Goal: Task Accomplishment & Management: Use online tool/utility

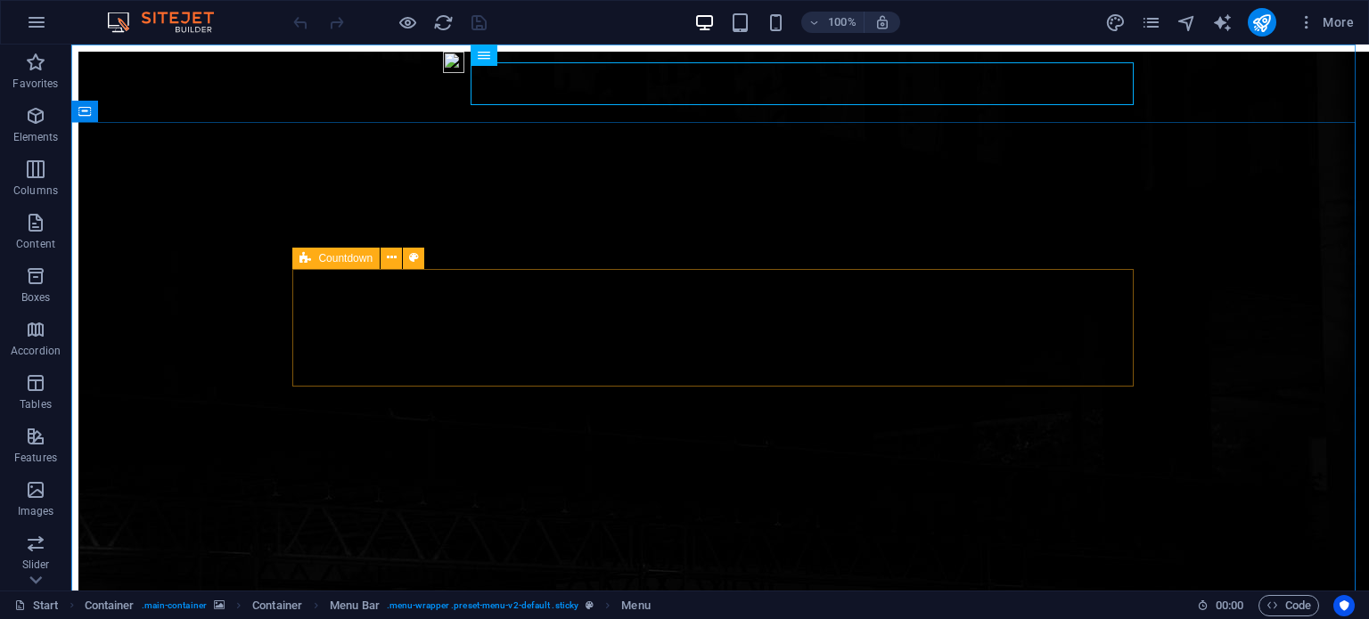
click at [349, 258] on span "Countdown" at bounding box center [345, 258] width 54 height 11
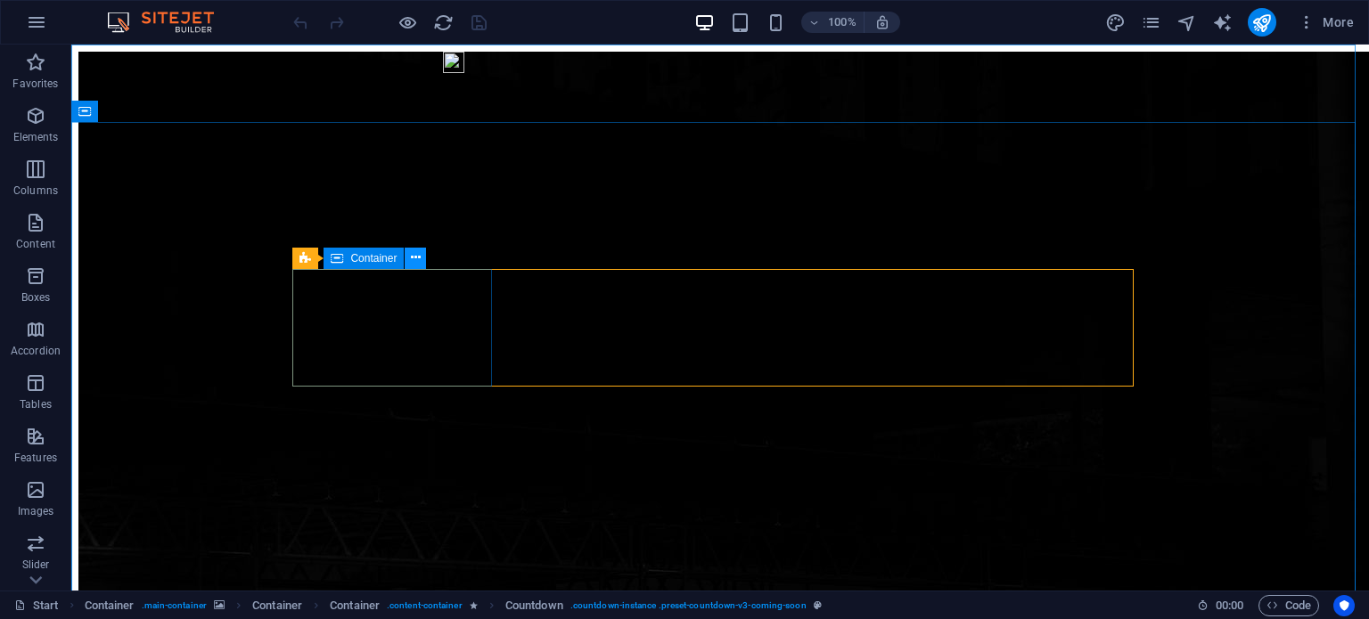
click at [415, 258] on icon at bounding box center [416, 258] width 10 height 19
click at [417, 256] on icon at bounding box center [414, 258] width 10 height 19
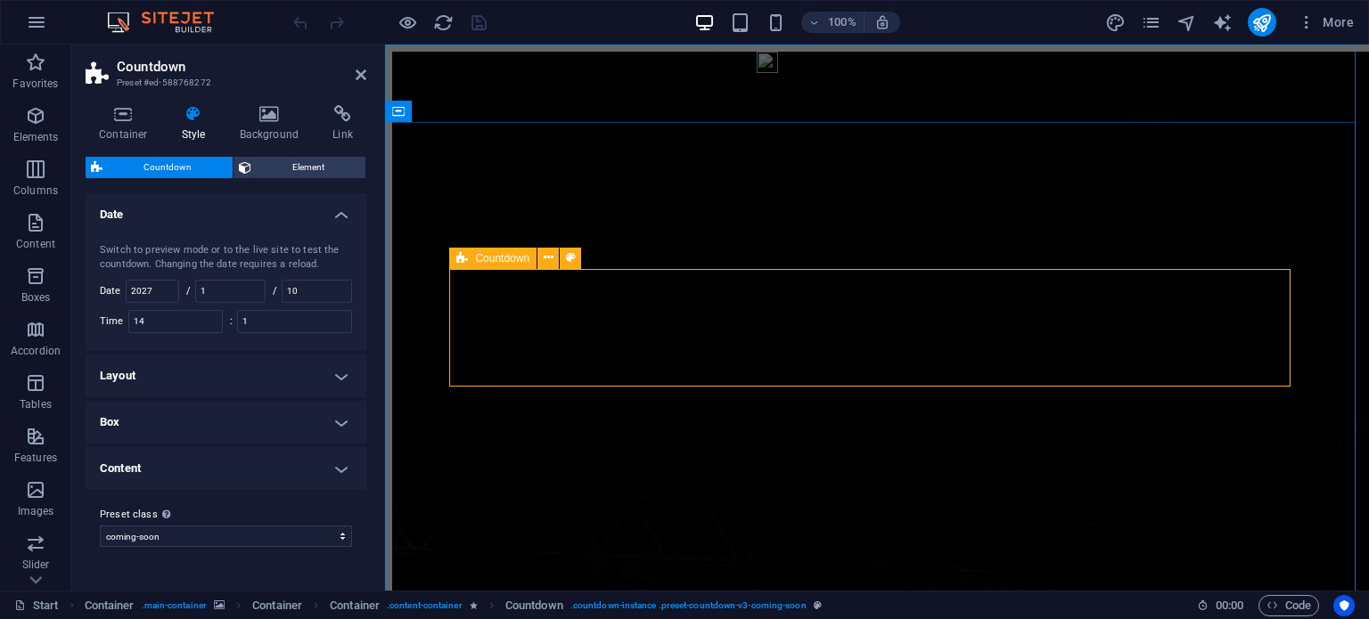
click at [462, 258] on icon at bounding box center [462, 258] width 12 height 21
click at [549, 257] on icon at bounding box center [549, 258] width 10 height 19
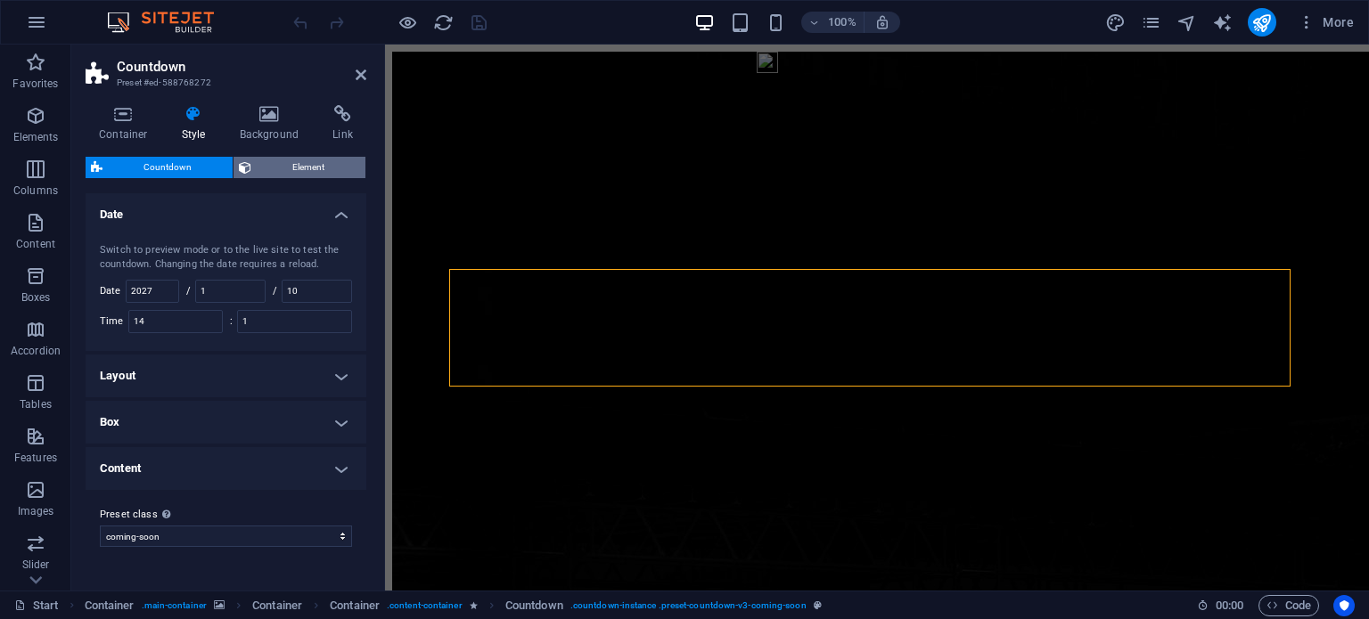
click at [307, 163] on span "Element" at bounding box center [308, 167] width 103 height 21
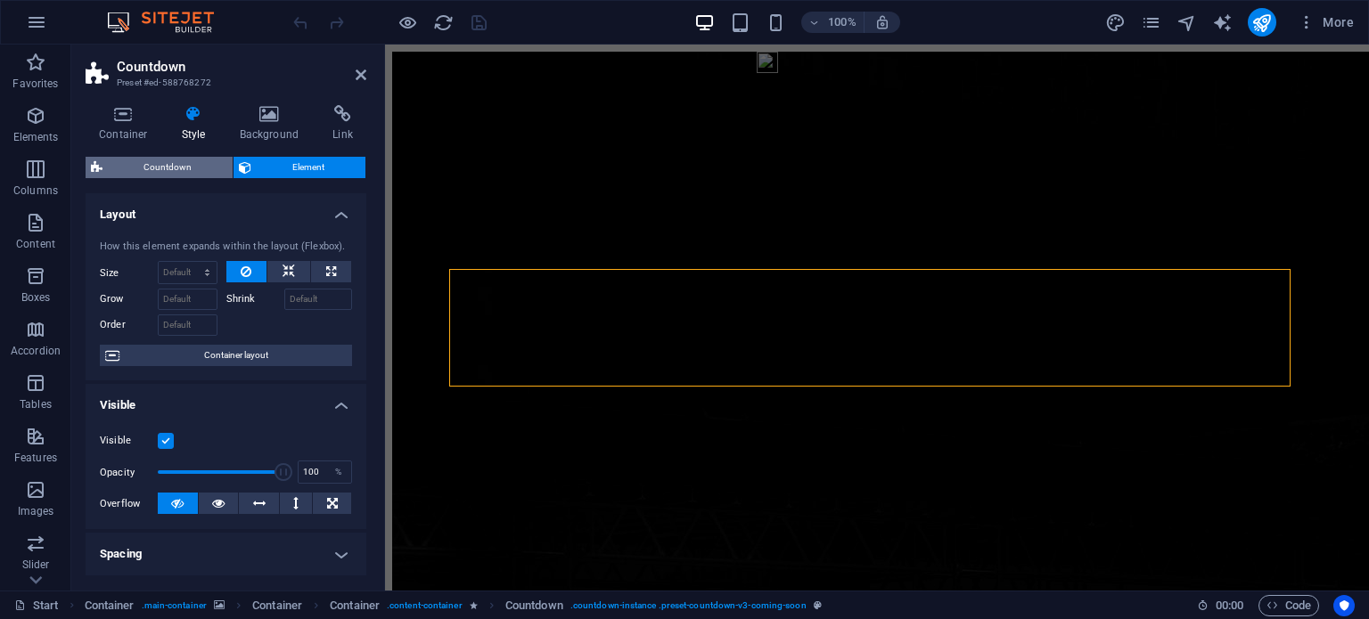
click at [199, 168] on span "Countdown" at bounding box center [167, 167] width 119 height 21
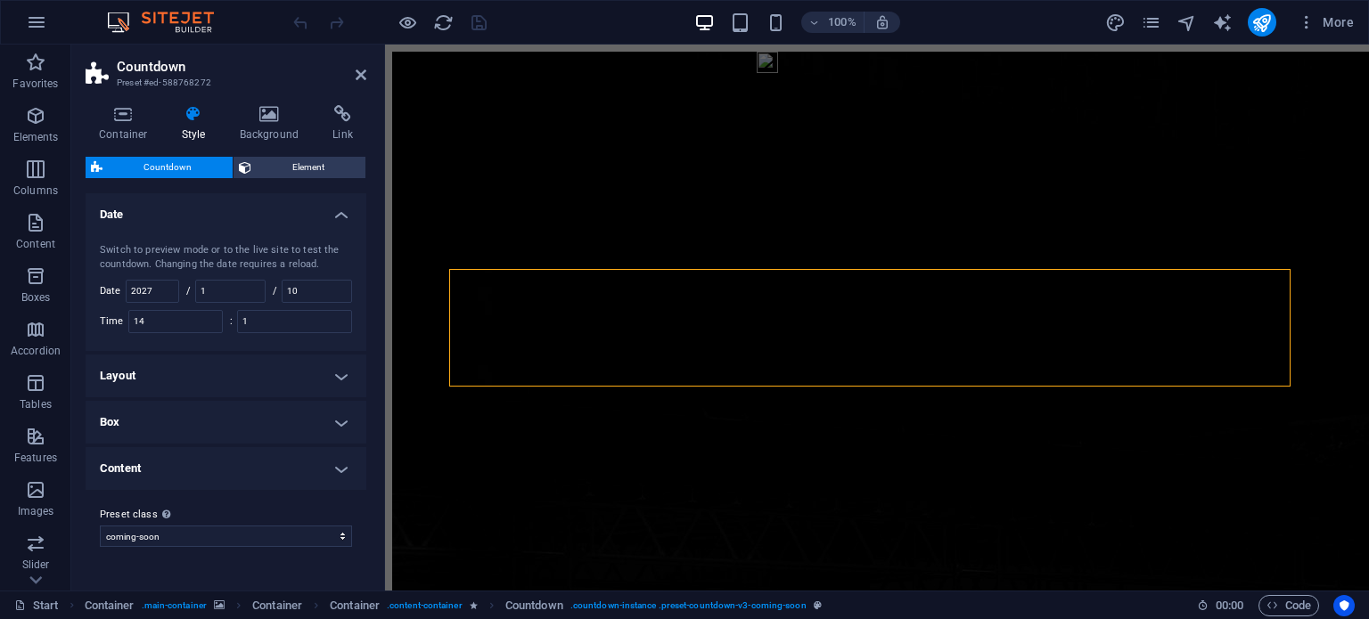
click at [274, 380] on h4 "Layout" at bounding box center [226, 376] width 281 height 43
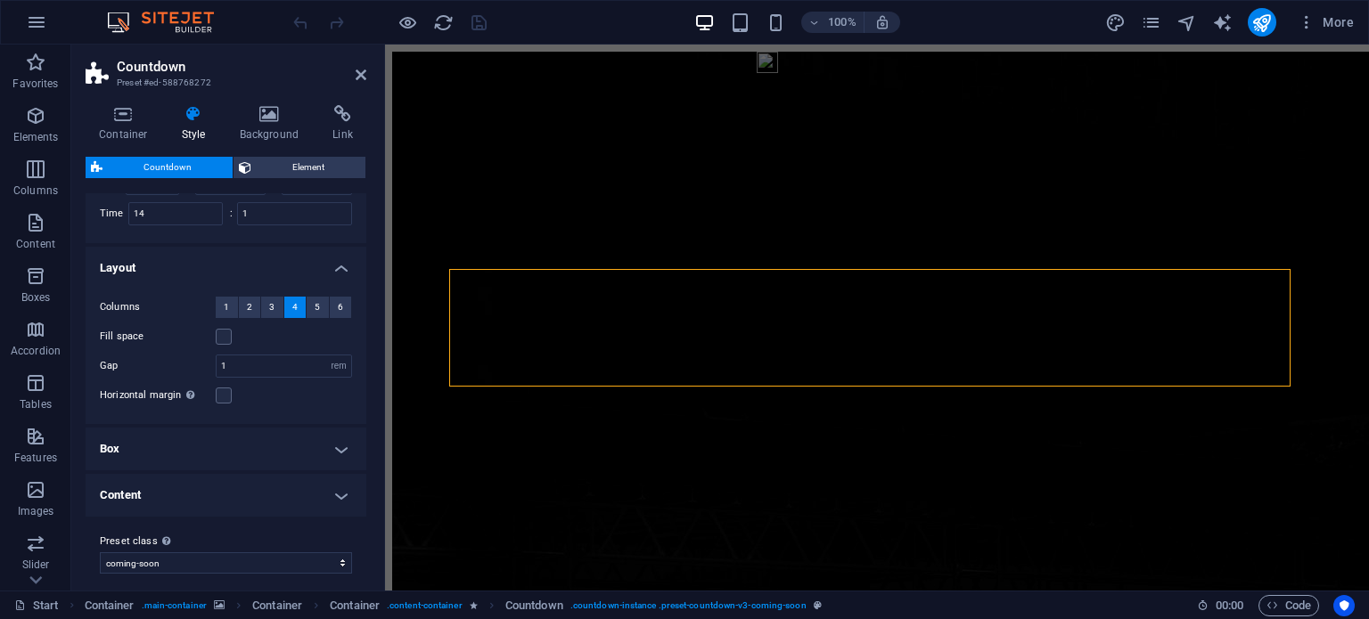
scroll to position [118, 0]
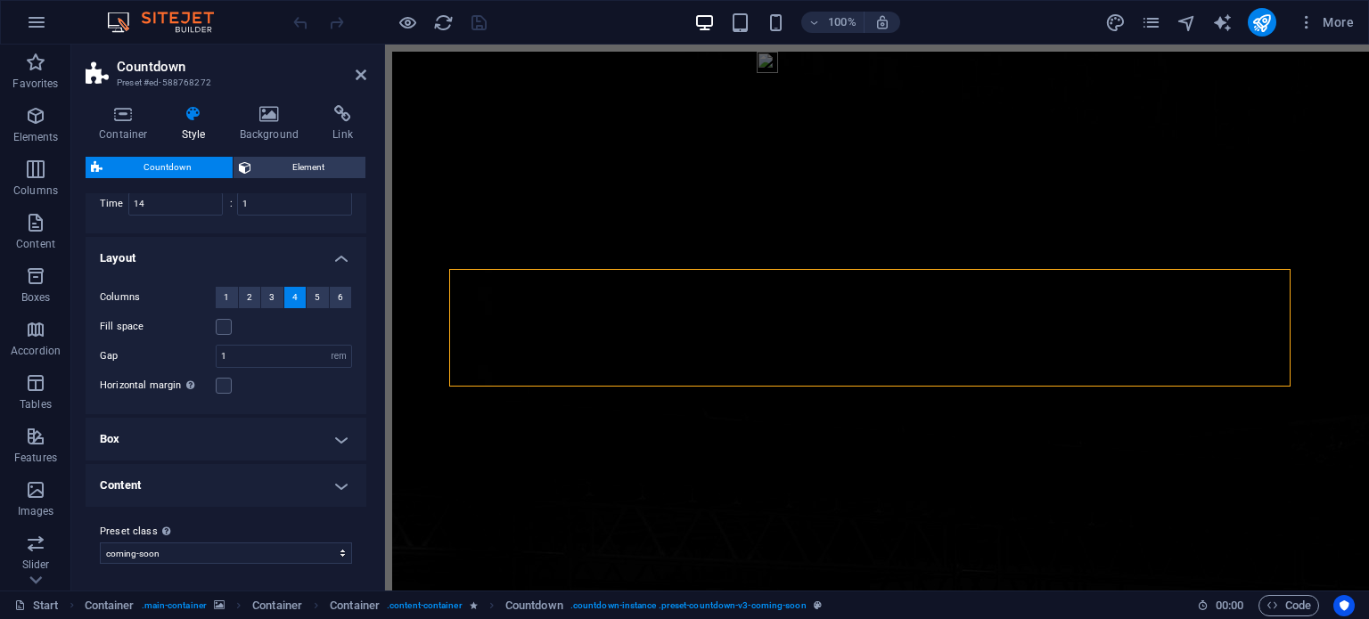
click at [329, 437] on h4 "Box" at bounding box center [226, 439] width 281 height 43
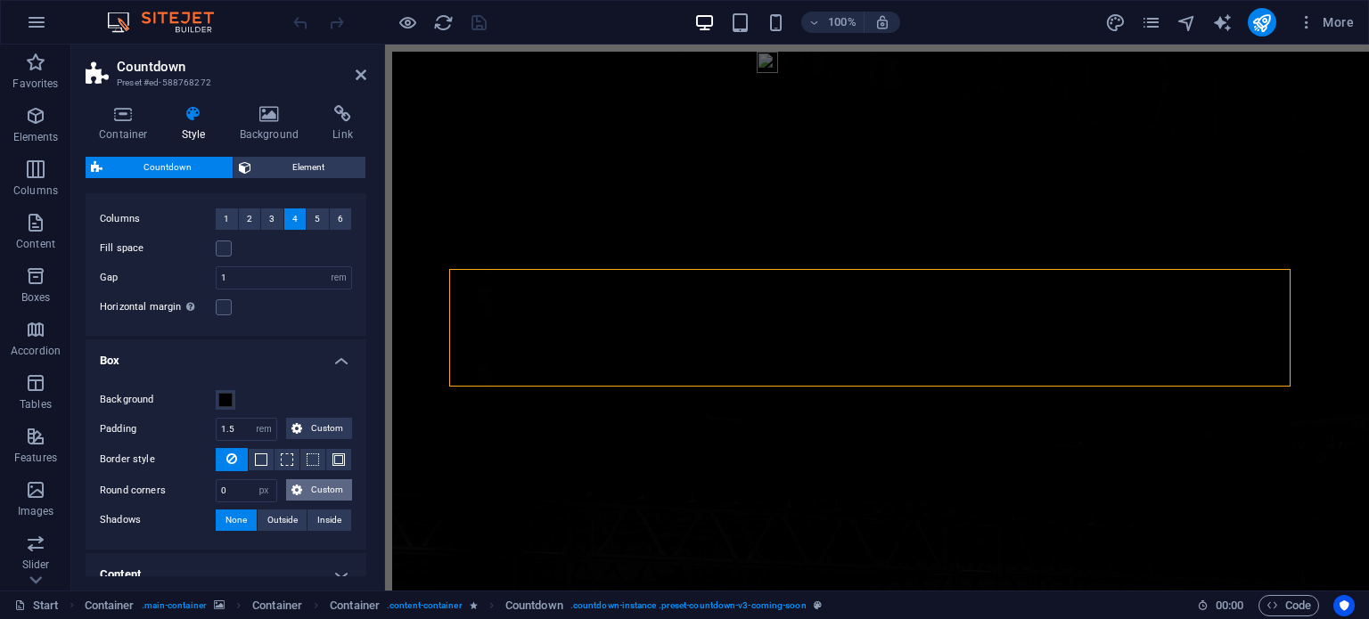
scroll to position [284, 0]
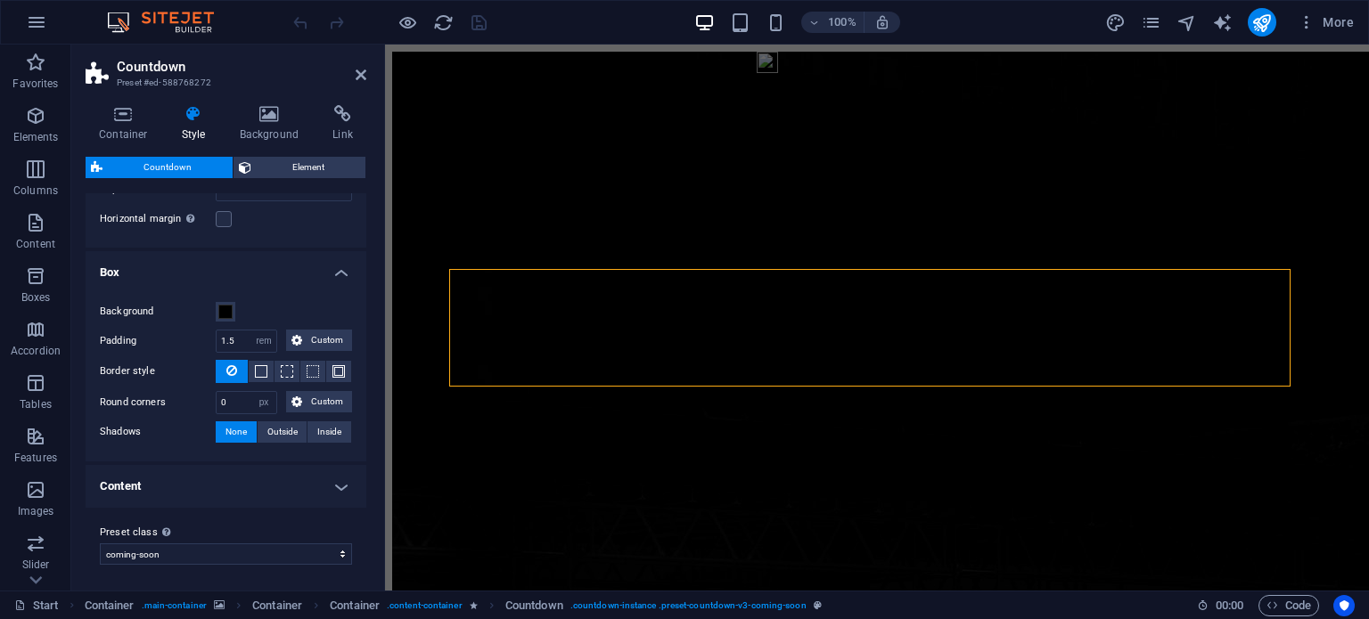
click at [261, 485] on h4 "Content" at bounding box center [226, 486] width 281 height 43
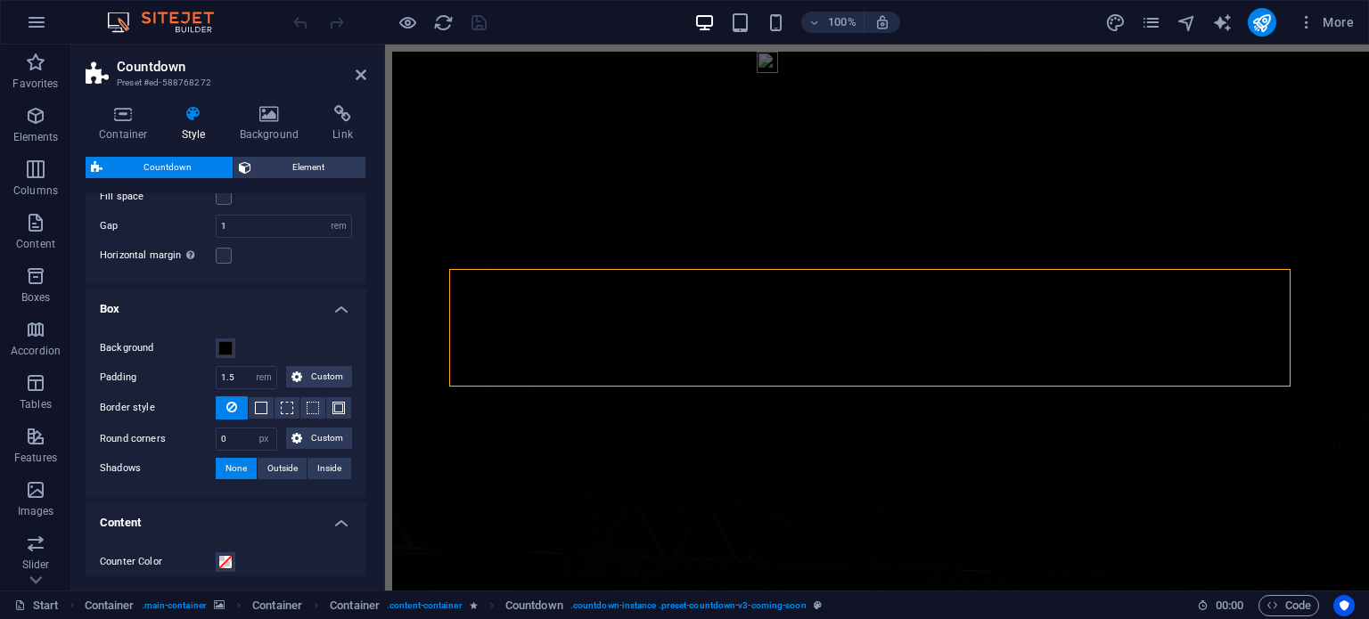
scroll to position [221, 0]
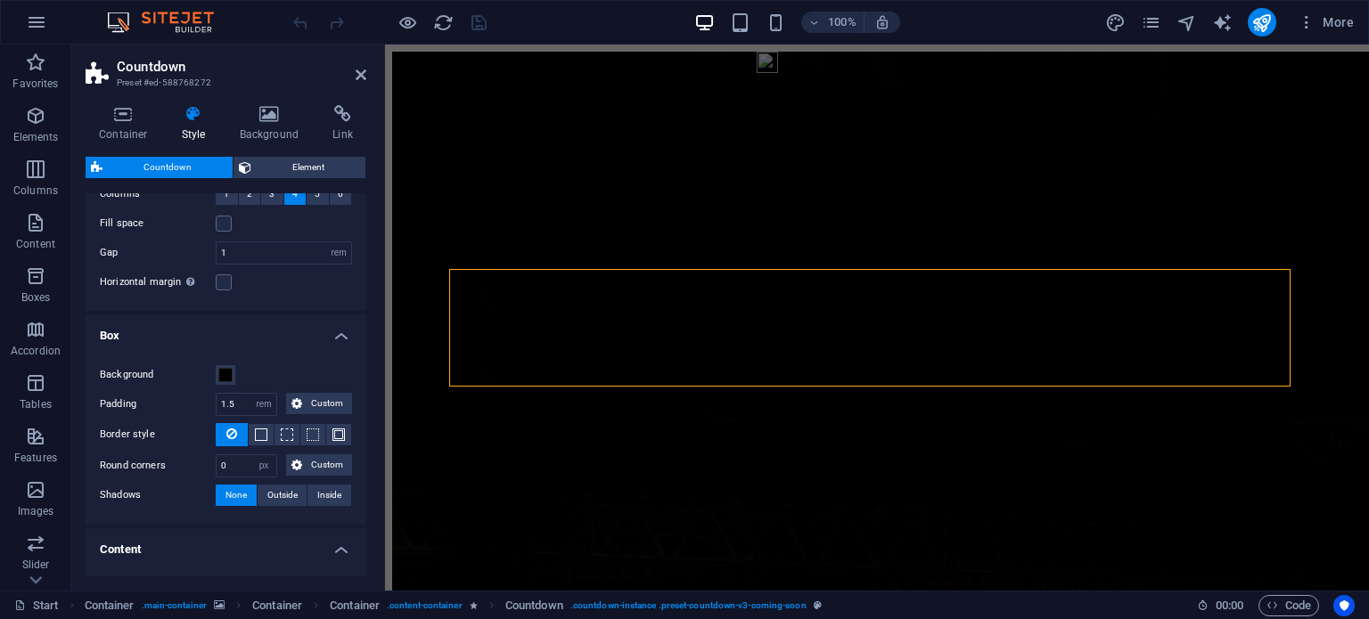
click at [184, 71] on h2 "Countdown" at bounding box center [242, 67] width 250 height 16
click at [127, 115] on icon at bounding box center [124, 114] width 76 height 18
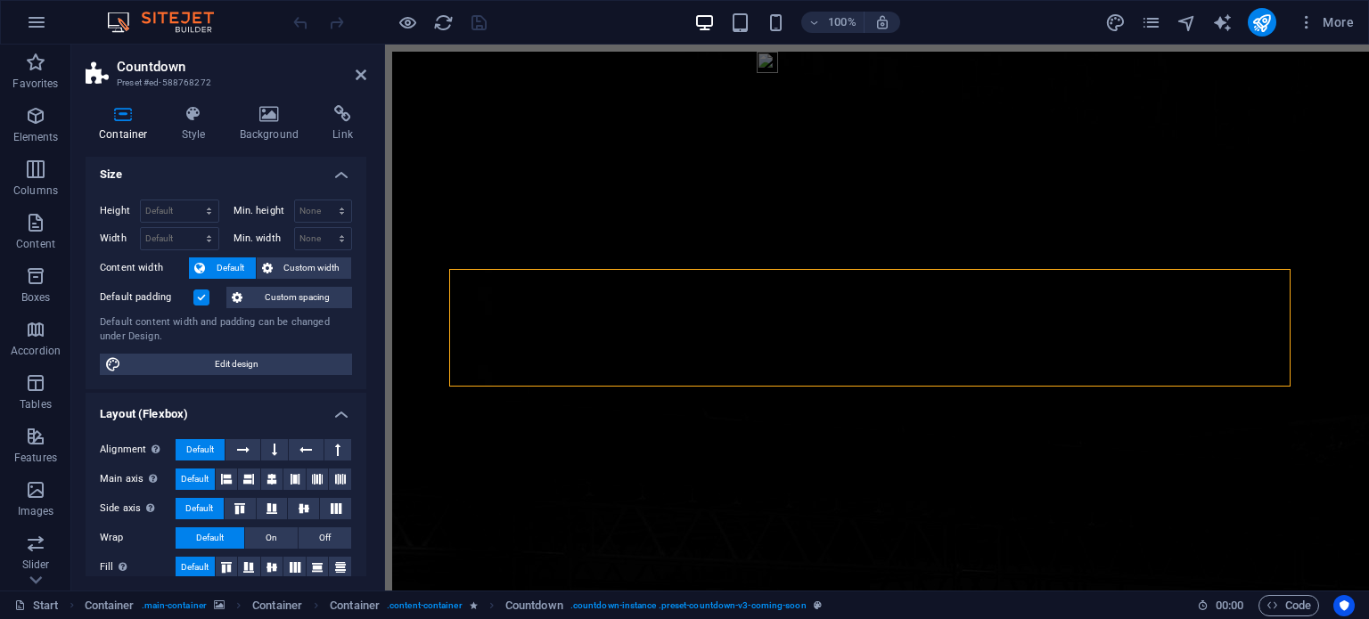
scroll to position [0, 0]
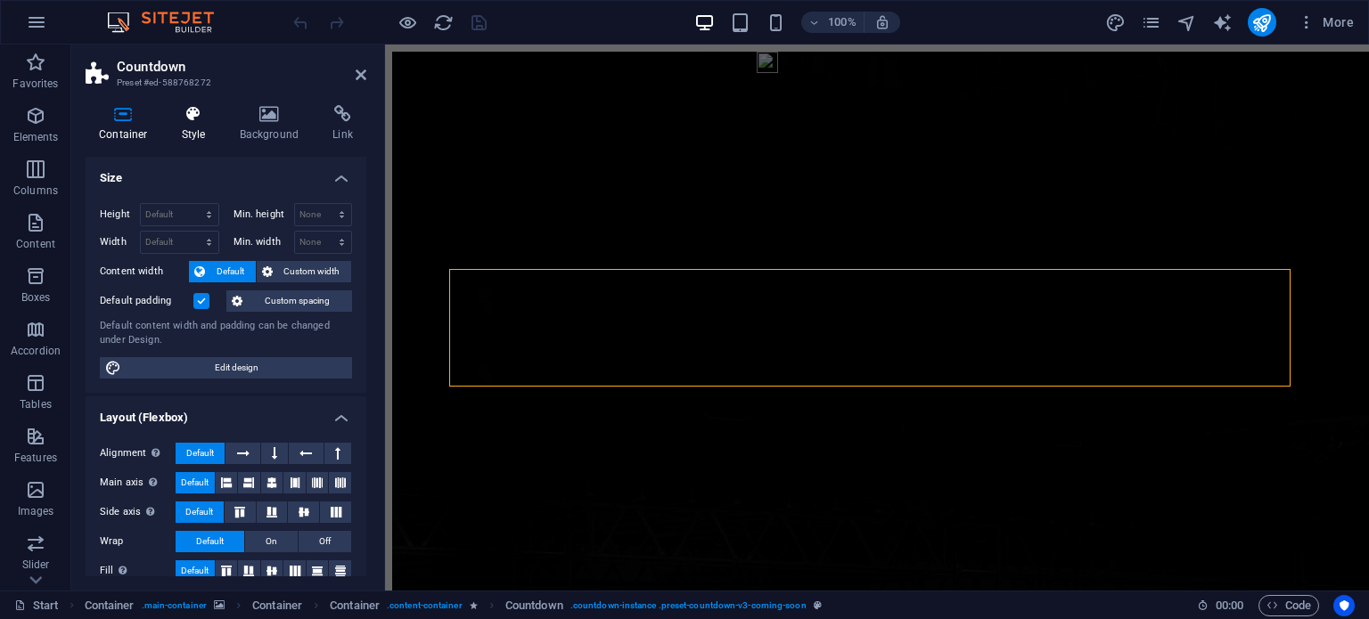
click at [198, 124] on h4 "Style" at bounding box center [197, 123] width 58 height 37
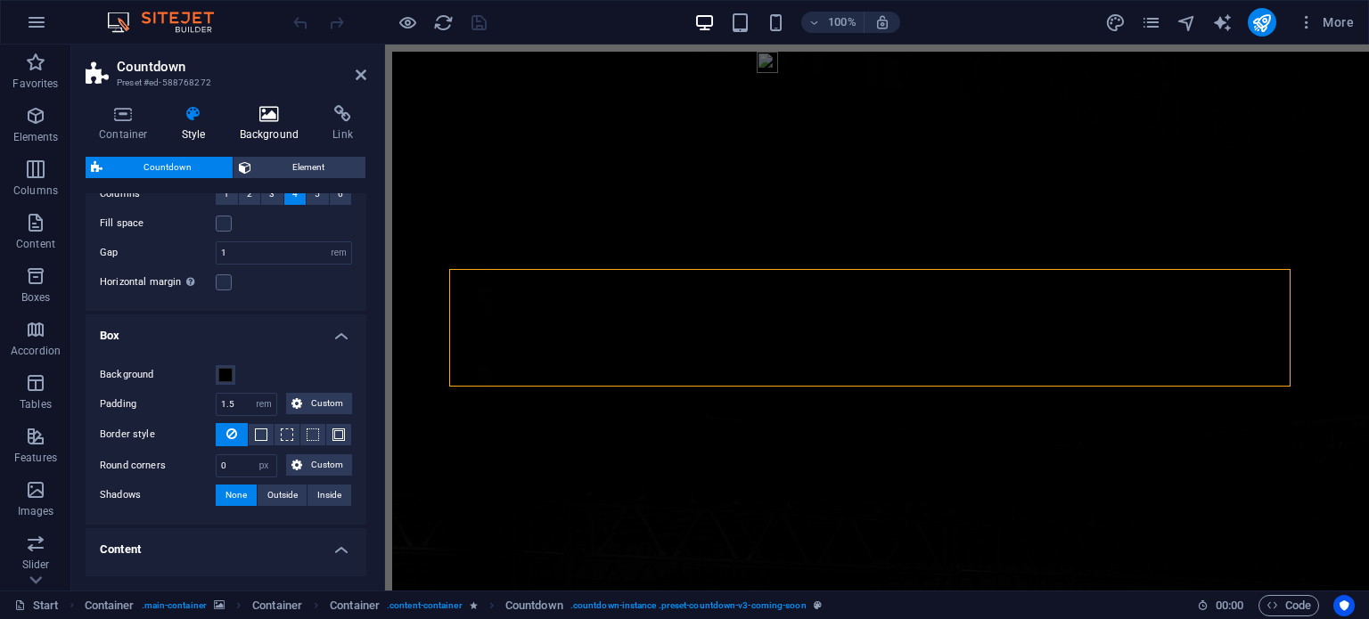
click at [277, 119] on icon at bounding box center [269, 114] width 86 height 18
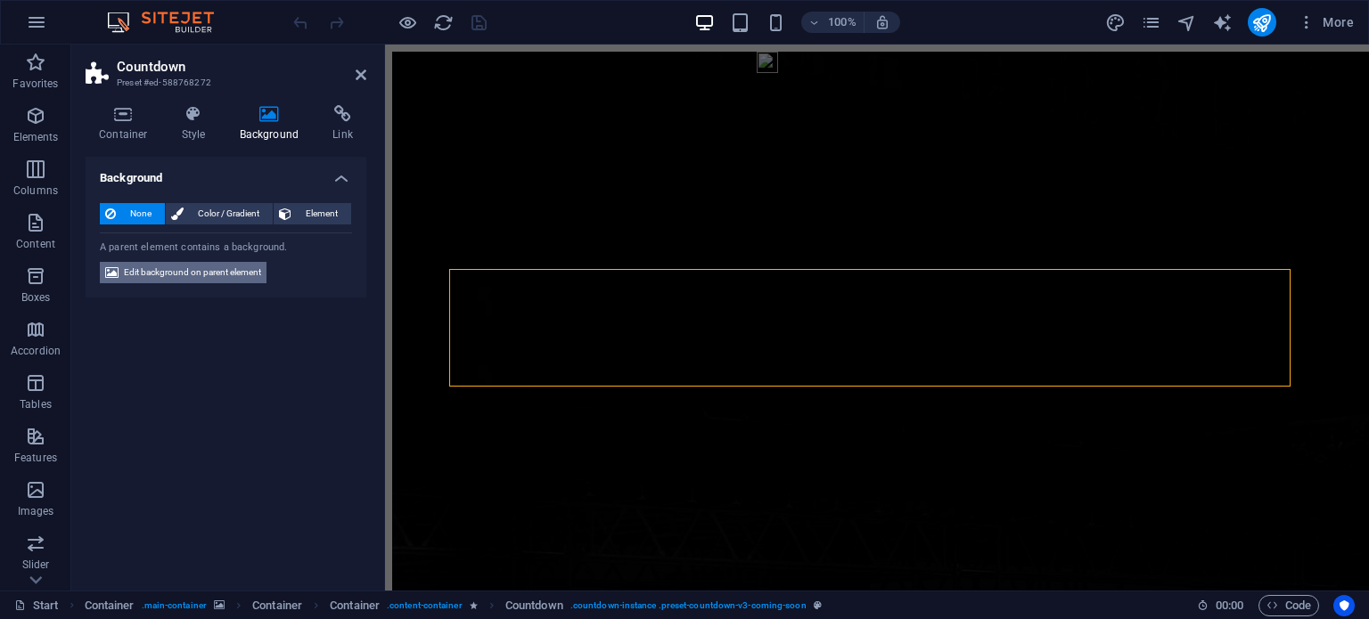
click at [209, 274] on span "Edit background on parent element" at bounding box center [192, 272] width 137 height 21
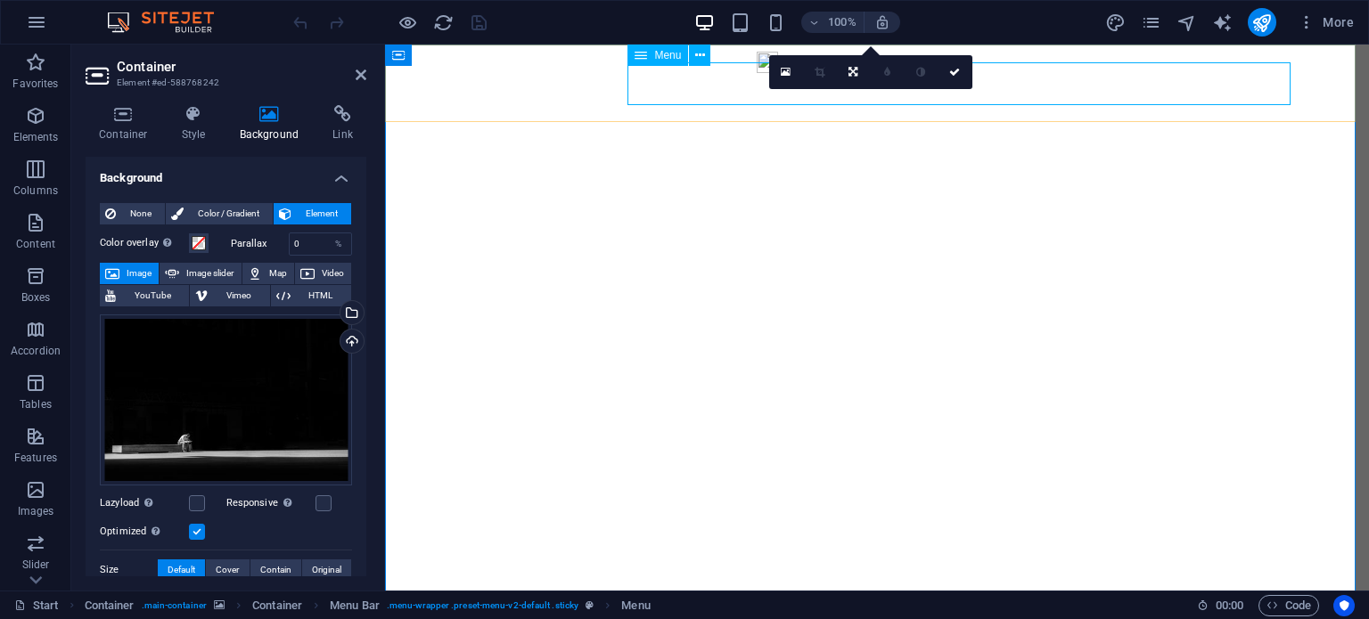
click at [708, 53] on button at bounding box center [699, 55] width 21 height 21
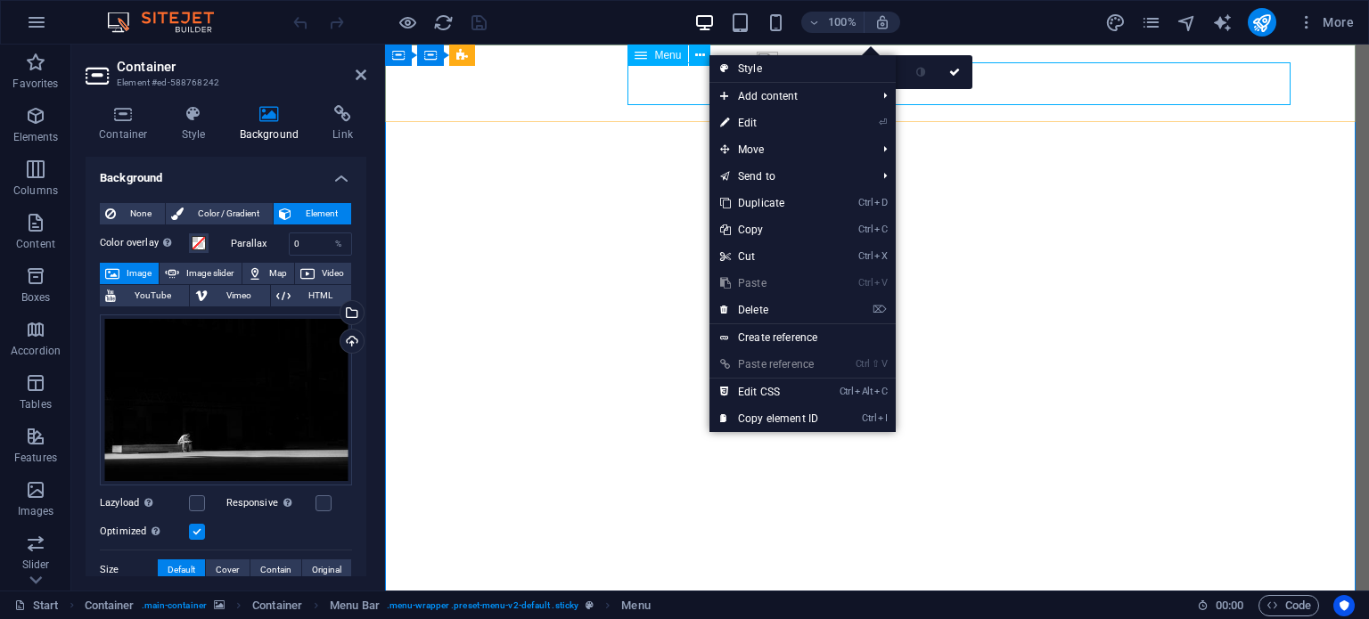
click at [673, 53] on span "Menu" at bounding box center [667, 55] width 27 height 11
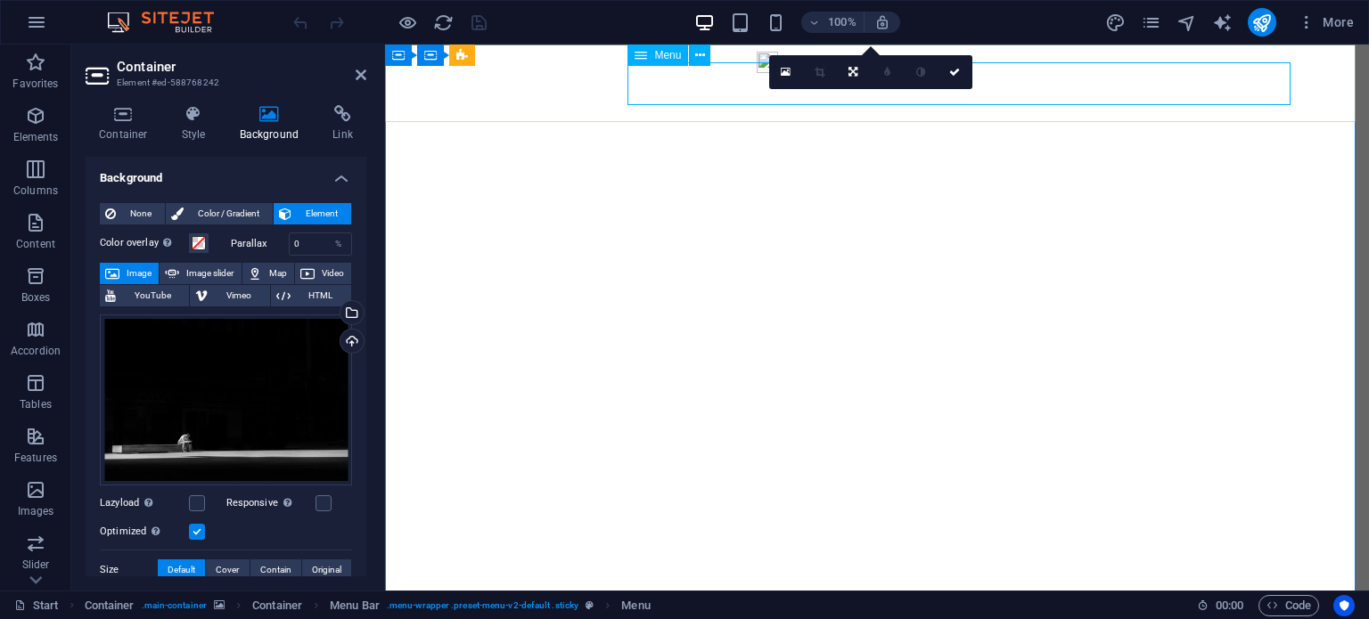
click at [636, 51] on icon at bounding box center [640, 55] width 12 height 21
click at [36, 16] on icon "button" at bounding box center [36, 22] width 21 height 21
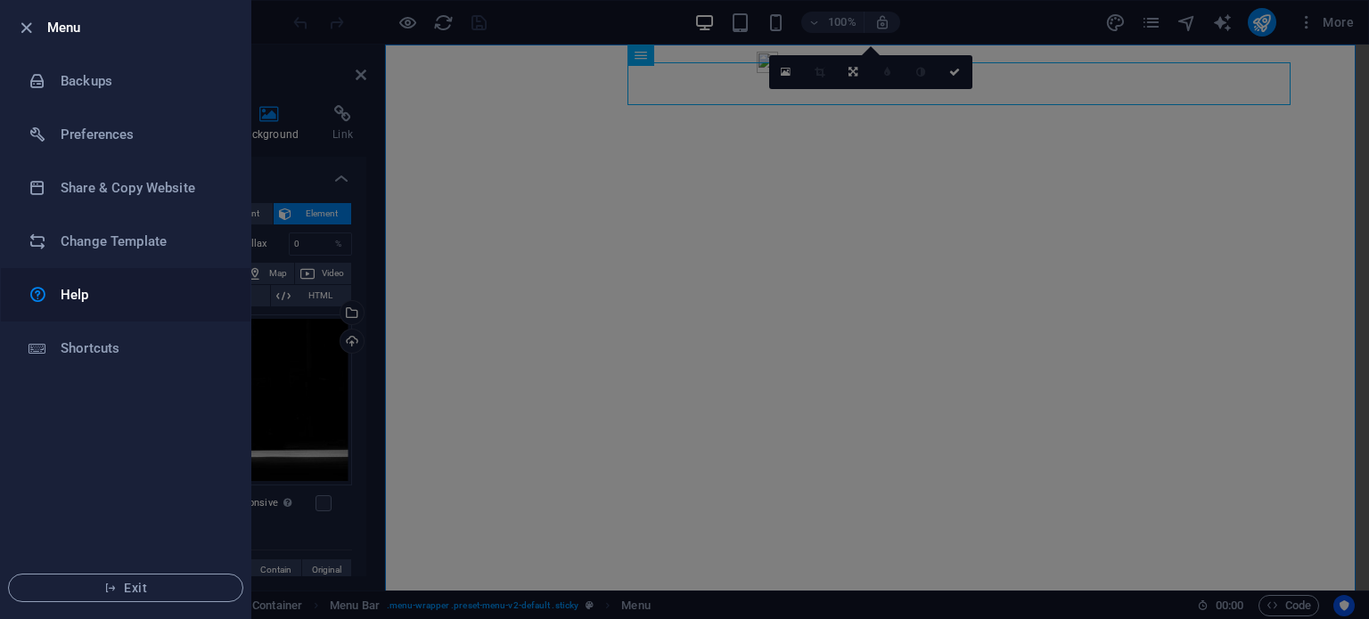
click at [78, 298] on h6 "Help" at bounding box center [143, 294] width 165 height 21
click at [151, 597] on button "Exit" at bounding box center [125, 588] width 235 height 29
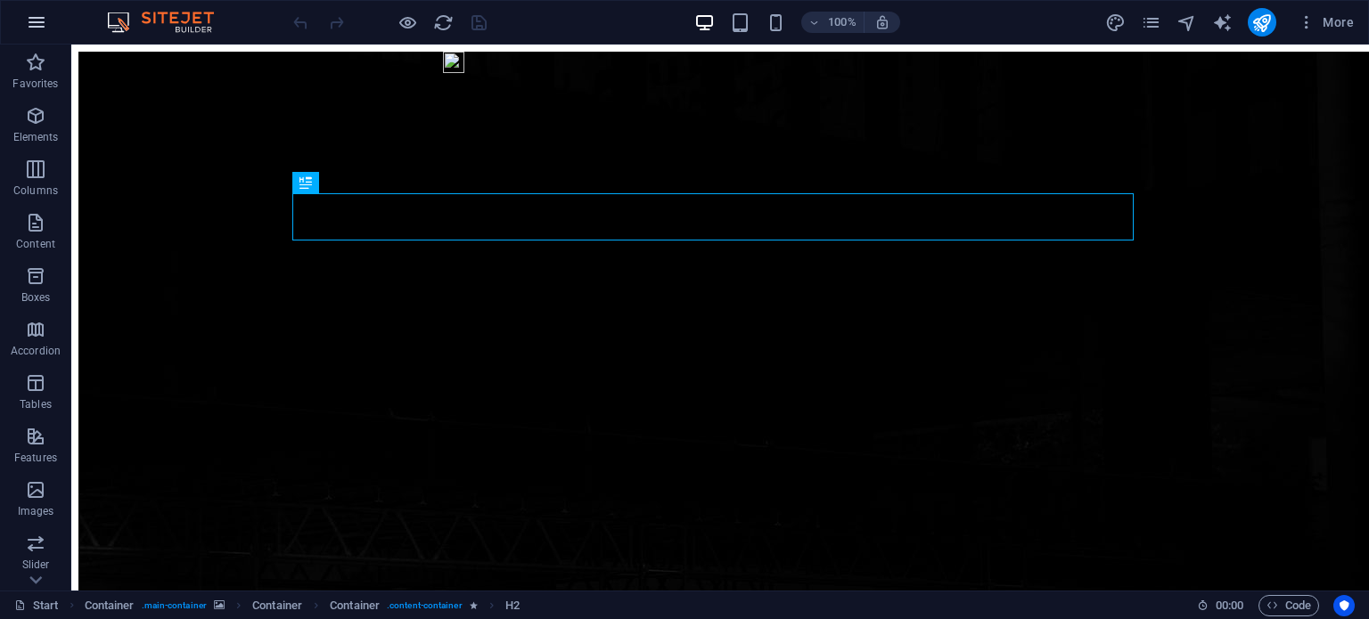
click at [42, 20] on icon "button" at bounding box center [36, 22] width 21 height 21
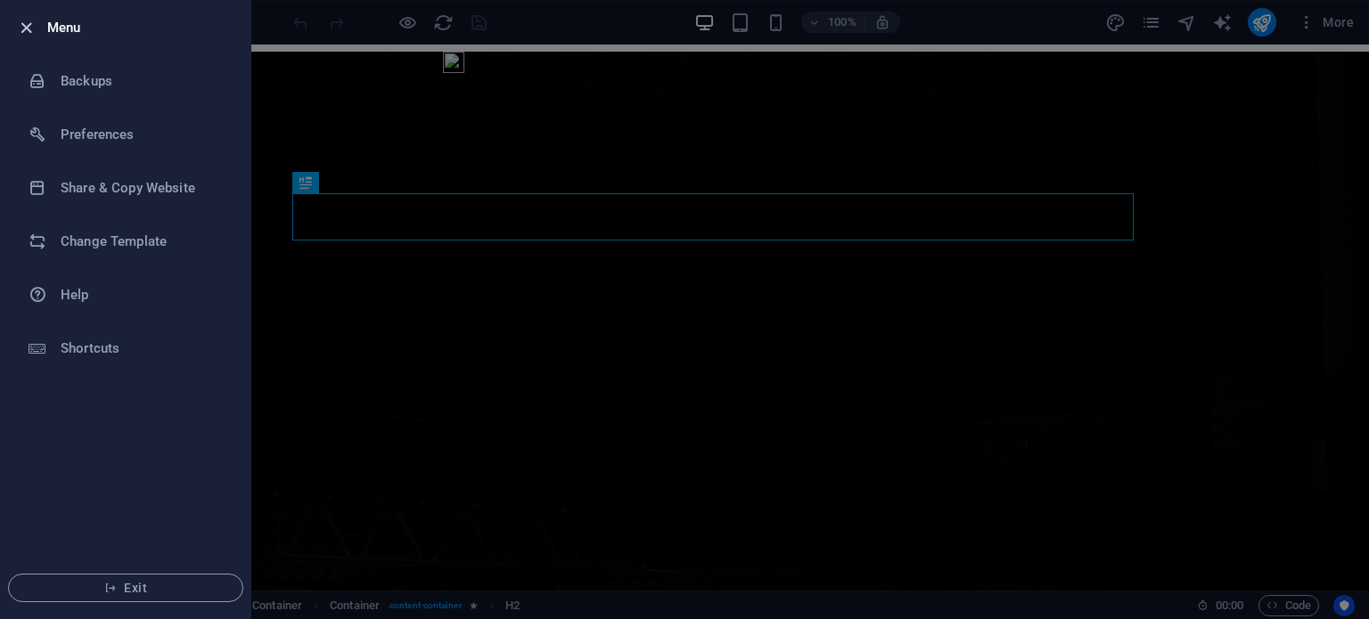
click at [23, 24] on icon "button" at bounding box center [26, 28] width 20 height 20
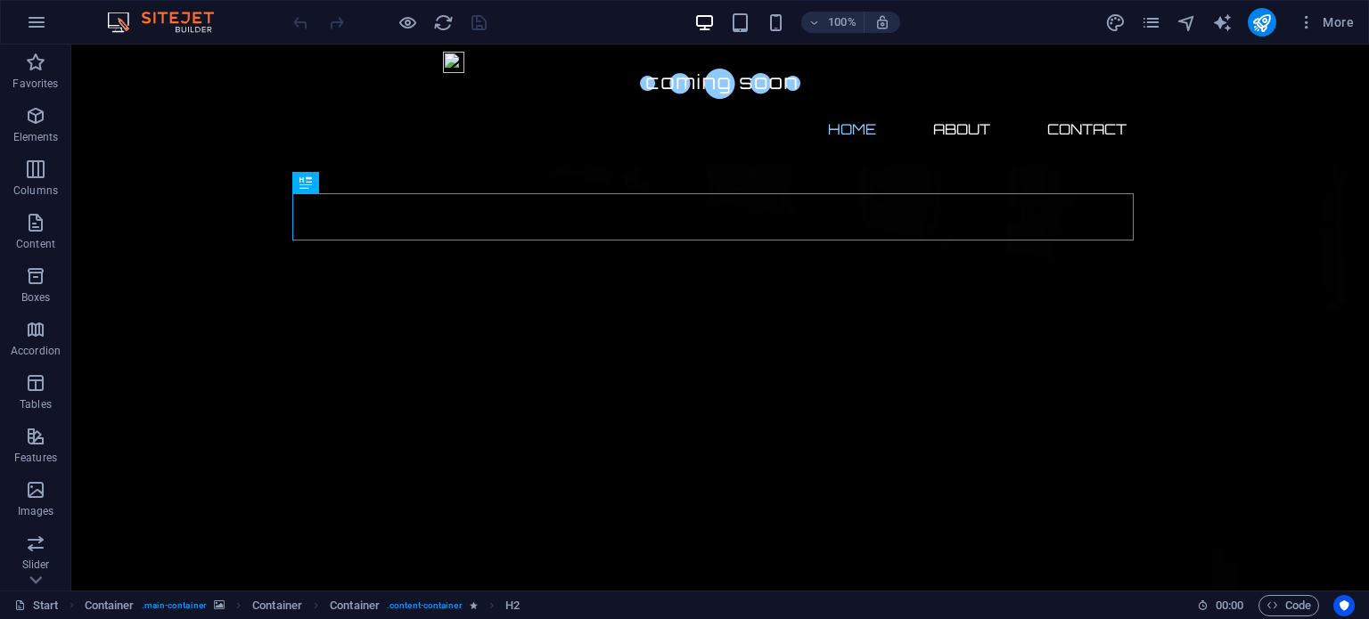
click at [187, 20] on img at bounding box center [169, 22] width 134 height 21
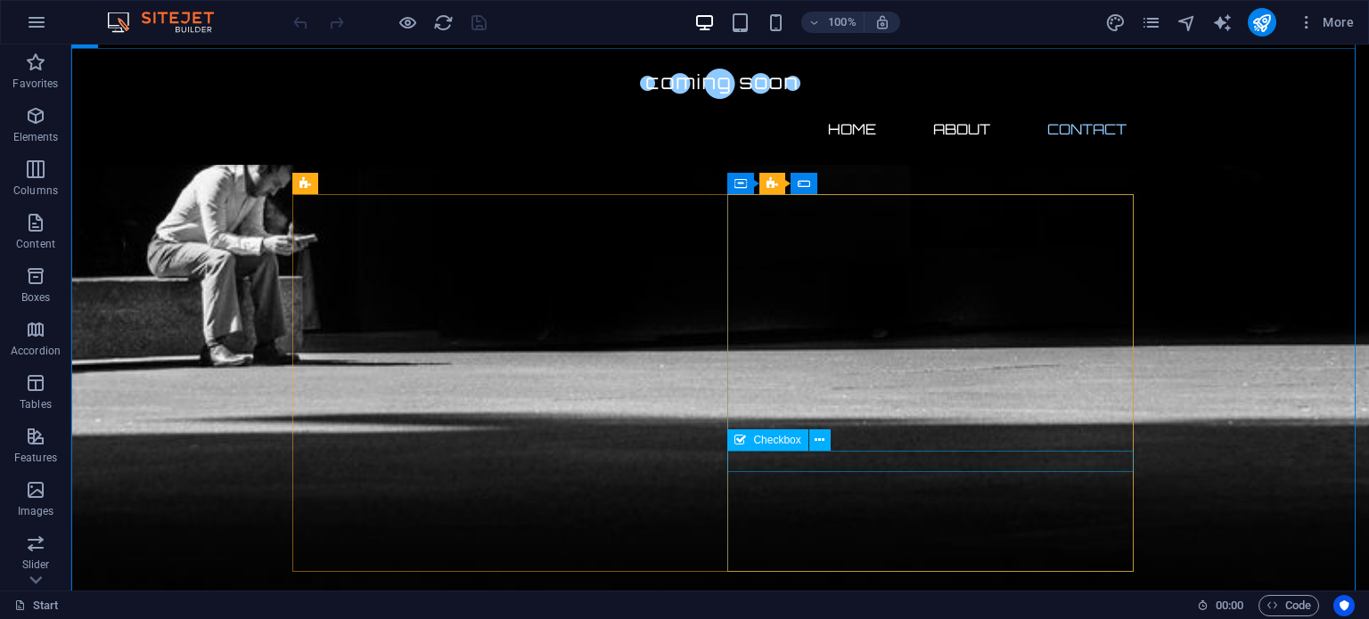
scroll to position [1362, 0]
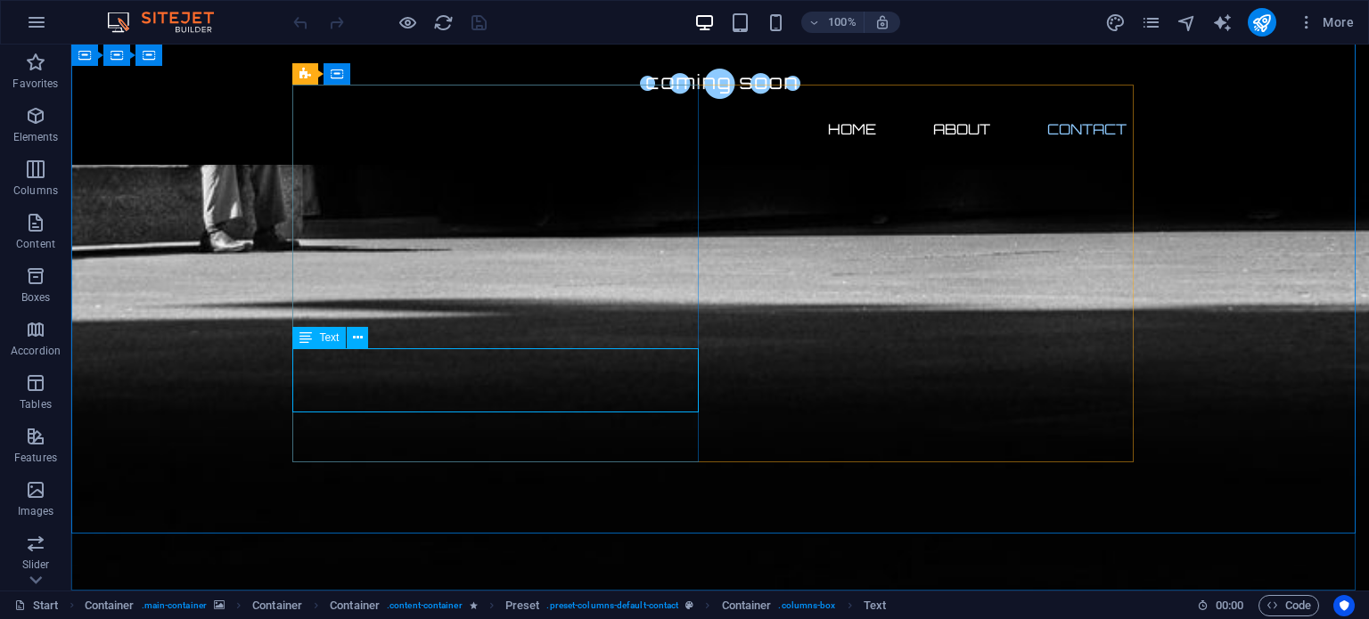
click at [331, 343] on span "Text" at bounding box center [329, 337] width 20 height 11
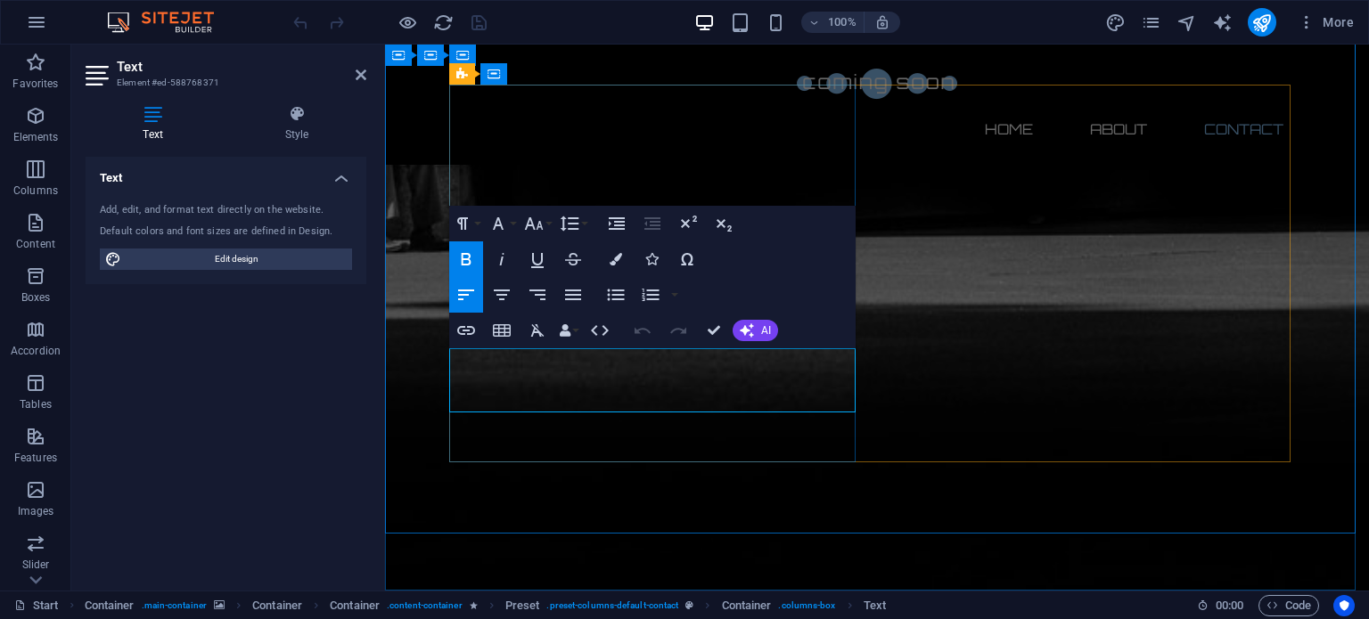
drag, startPoint x: 809, startPoint y: 405, endPoint x: 503, endPoint y: 398, distance: 305.7
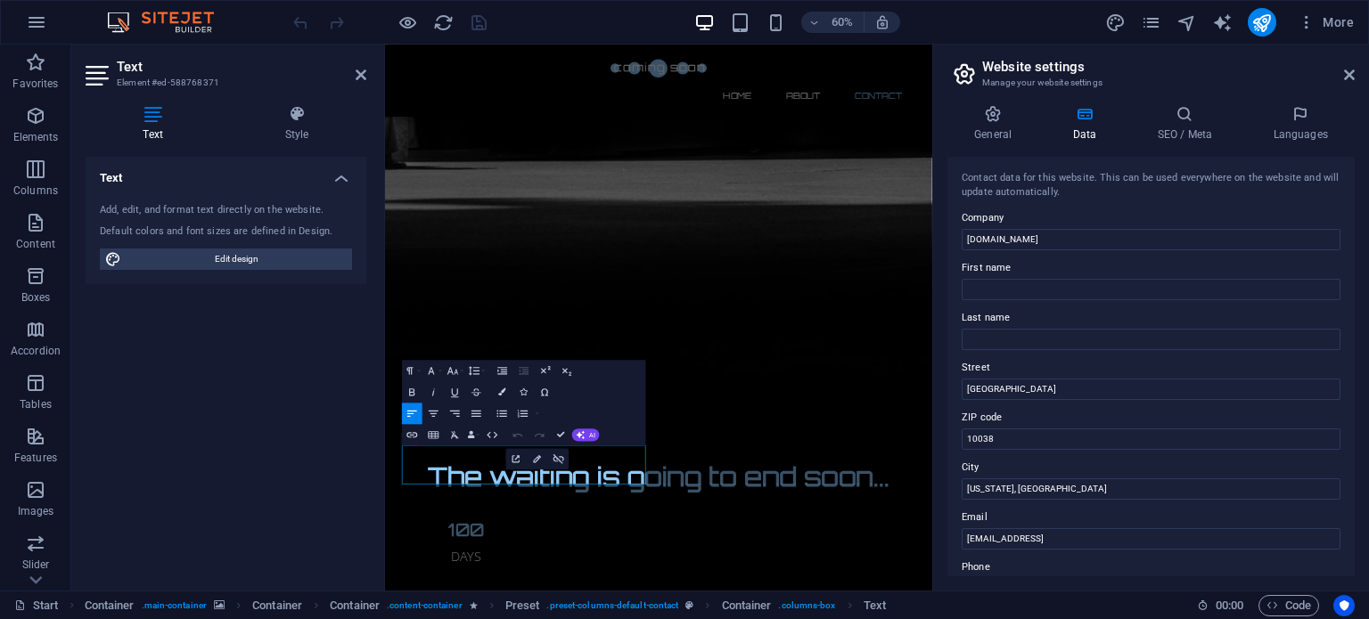
scroll to position [998, 0]
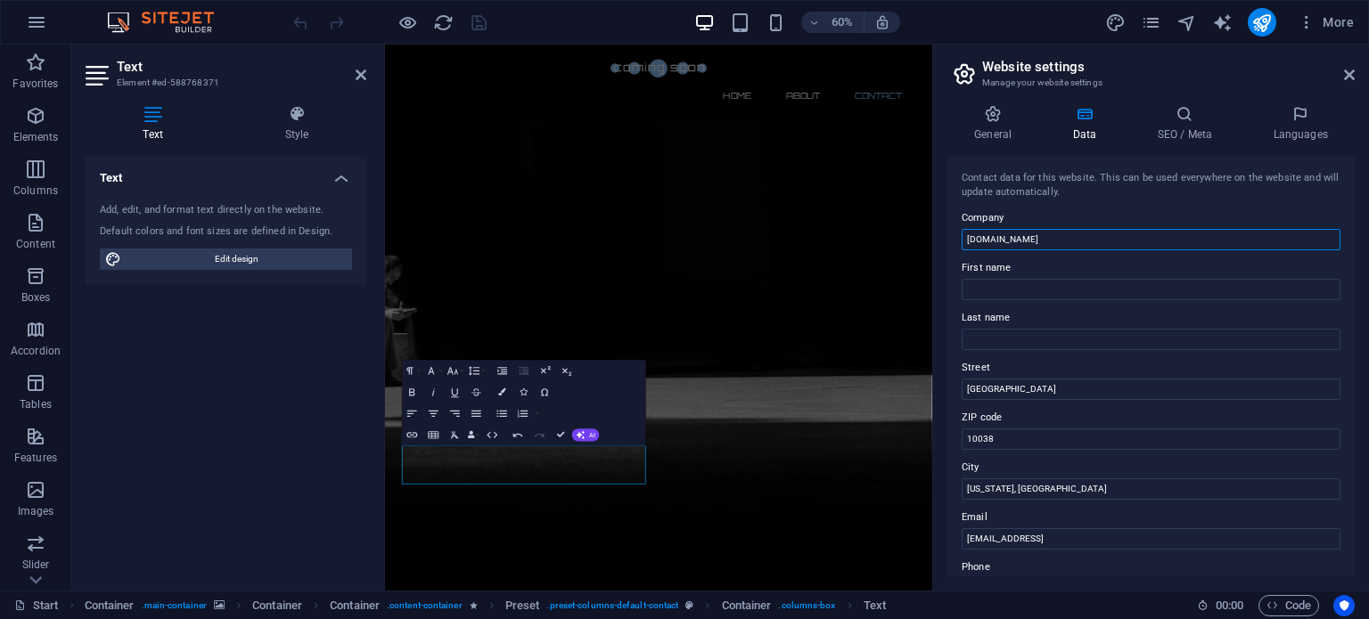
drag, startPoint x: 1039, startPoint y: 241, endPoint x: 1080, endPoint y: 241, distance: 41.0
click at [1080, 241] on input "[DOMAIN_NAME]" at bounding box center [1150, 239] width 379 height 21
click at [1059, 239] on input "[DOMAIN_NAME]" at bounding box center [1150, 239] width 379 height 21
drag, startPoint x: 1008, startPoint y: 236, endPoint x: 1033, endPoint y: 234, distance: 25.0
click at [1033, 234] on input "[DOMAIN_NAME]" at bounding box center [1150, 239] width 379 height 21
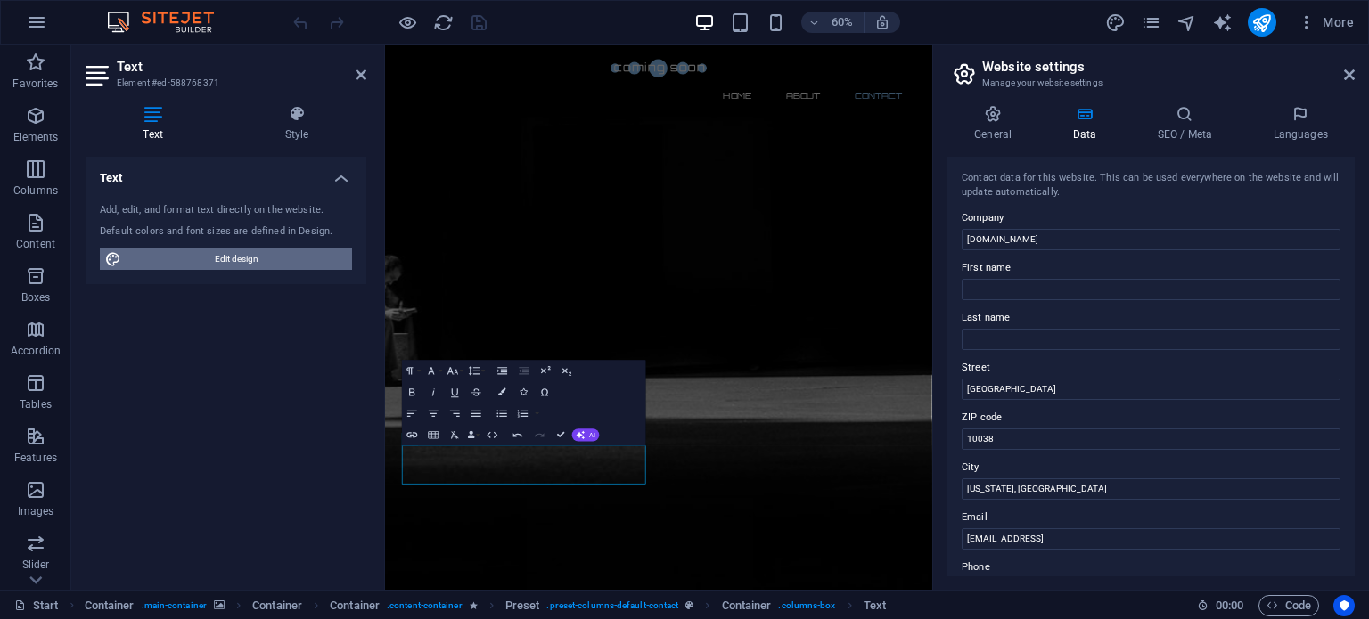
click at [222, 252] on span "Edit design" at bounding box center [237, 259] width 220 height 21
select select "px"
select select "300"
select select "px"
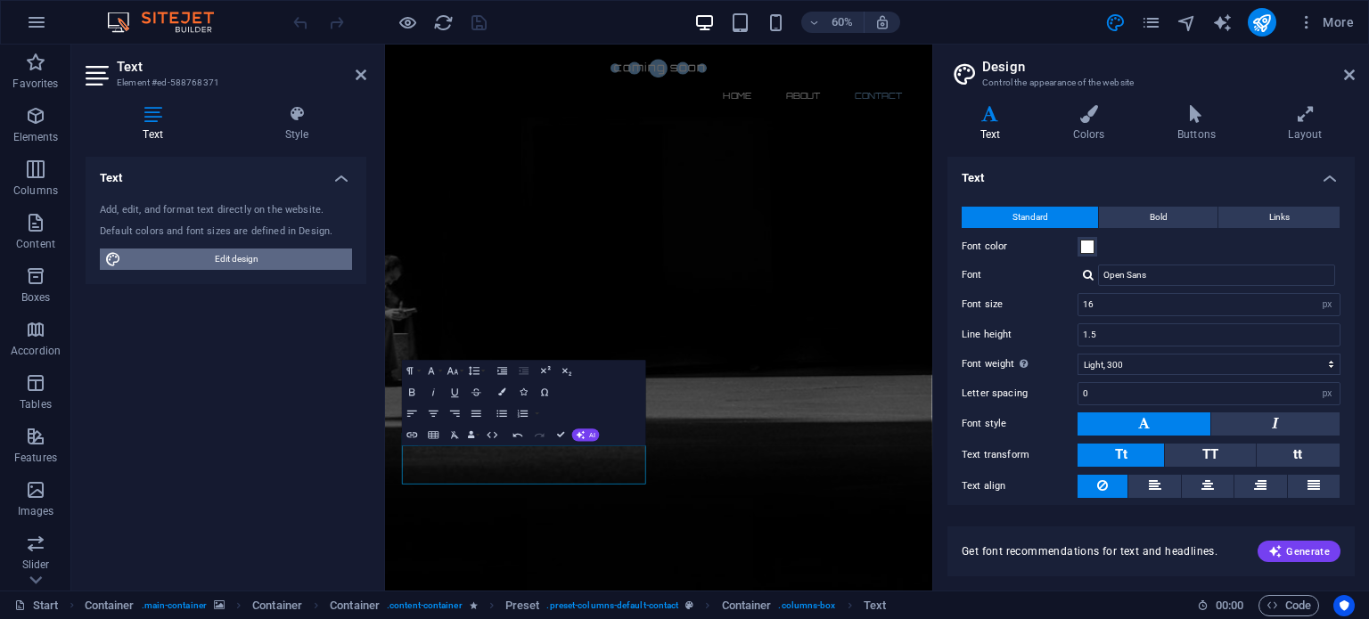
click at [220, 252] on span "Edit design" at bounding box center [237, 259] width 220 height 21
click at [1262, 25] on icon "publish" at bounding box center [1261, 22] width 20 height 20
checkbox input "false"
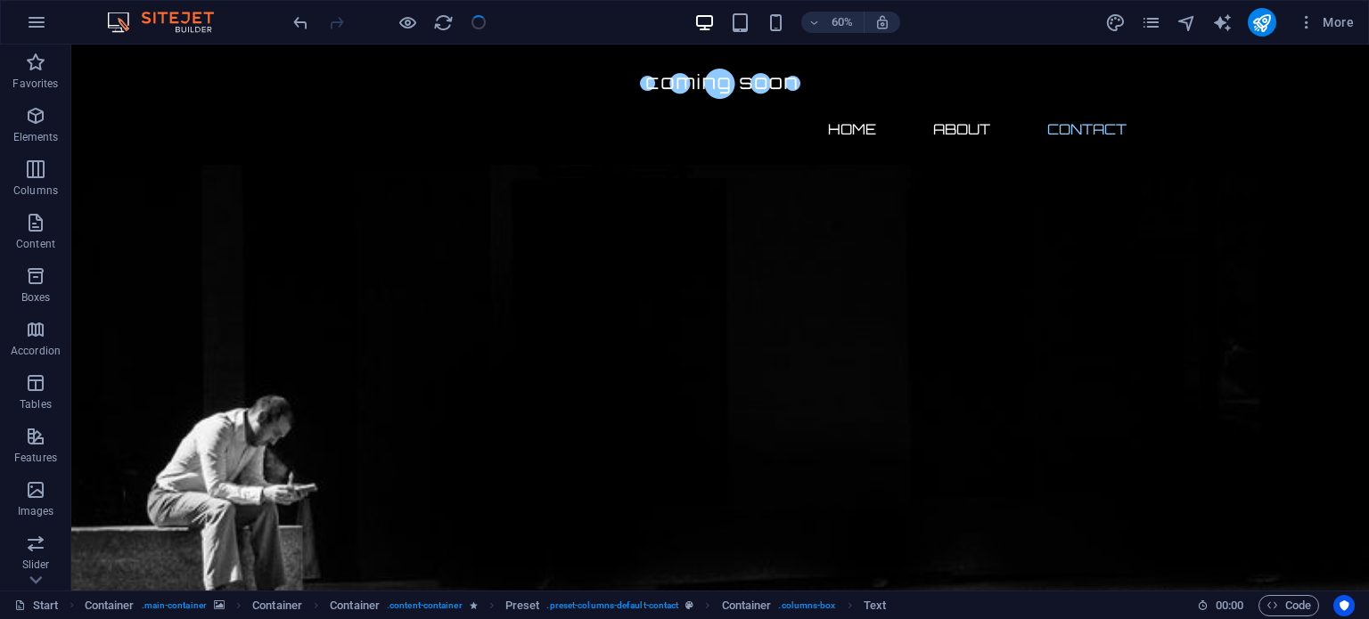
scroll to position [1333, 0]
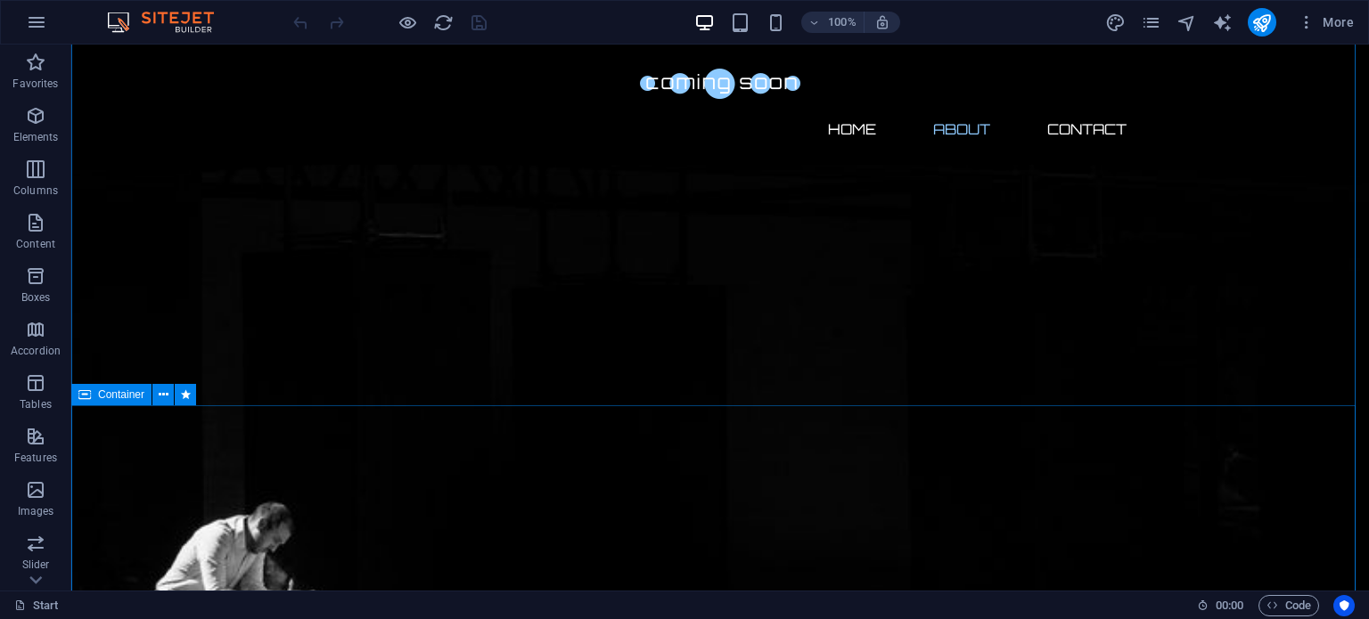
scroll to position [1248, 0]
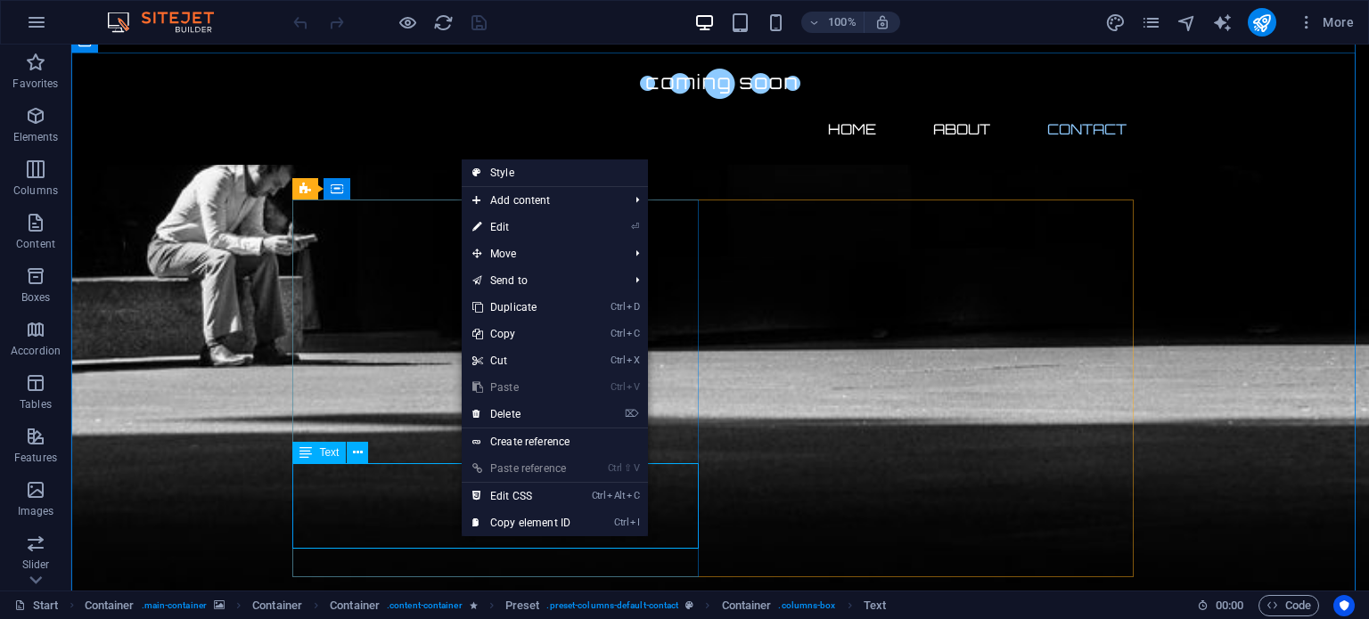
click at [329, 457] on span "Text" at bounding box center [329, 452] width 20 height 11
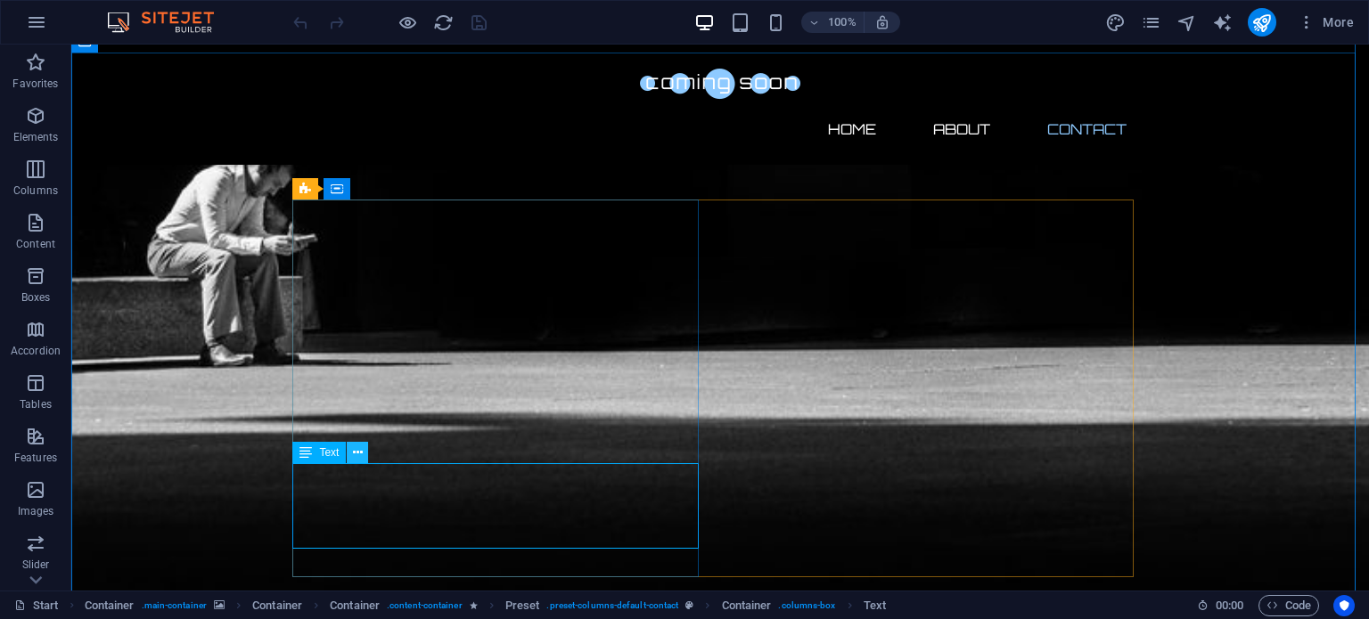
click at [359, 449] on icon at bounding box center [358, 453] width 10 height 19
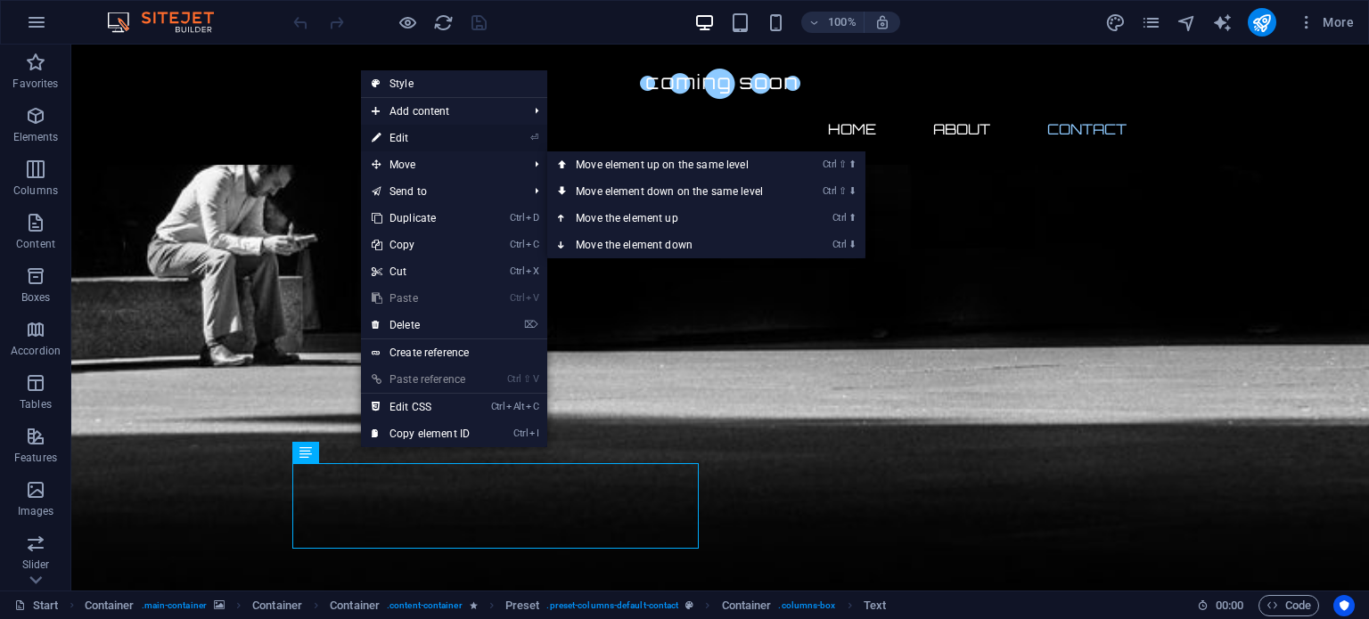
click at [420, 127] on link "⏎ Edit" at bounding box center [420, 138] width 119 height 27
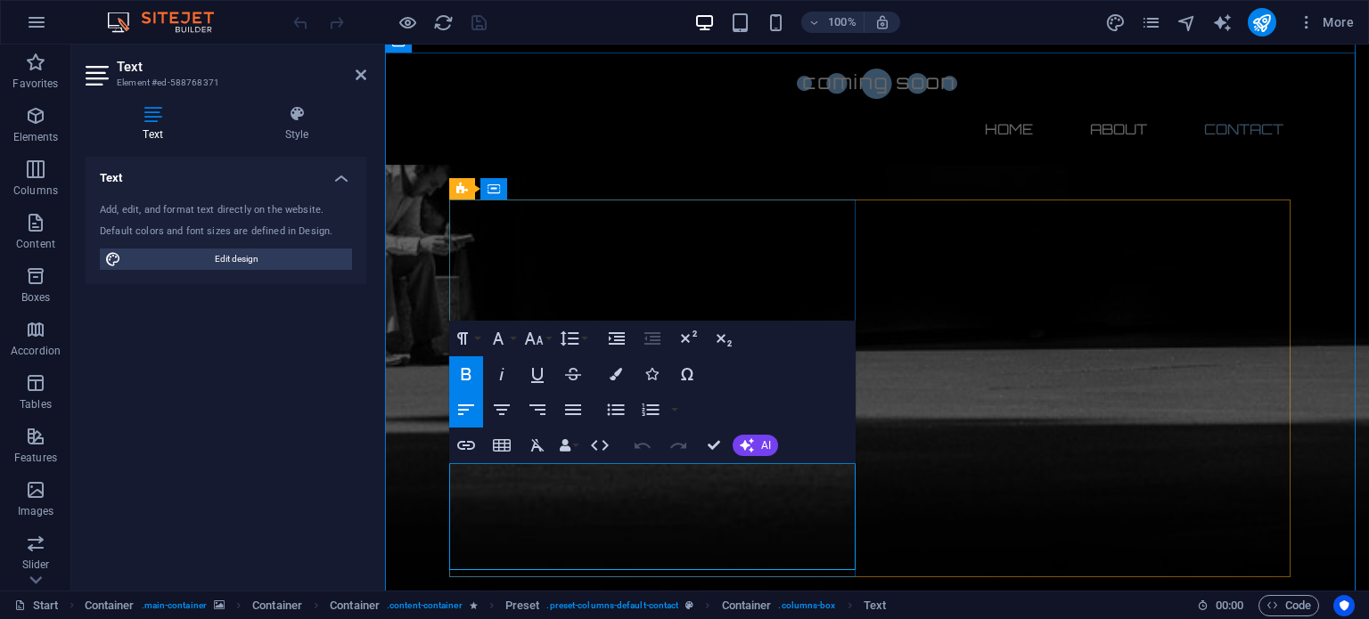
drag, startPoint x: 576, startPoint y: 541, endPoint x: 838, endPoint y: 563, distance: 262.9
drag, startPoint x: 516, startPoint y: 473, endPoint x: 585, endPoint y: 472, distance: 69.5
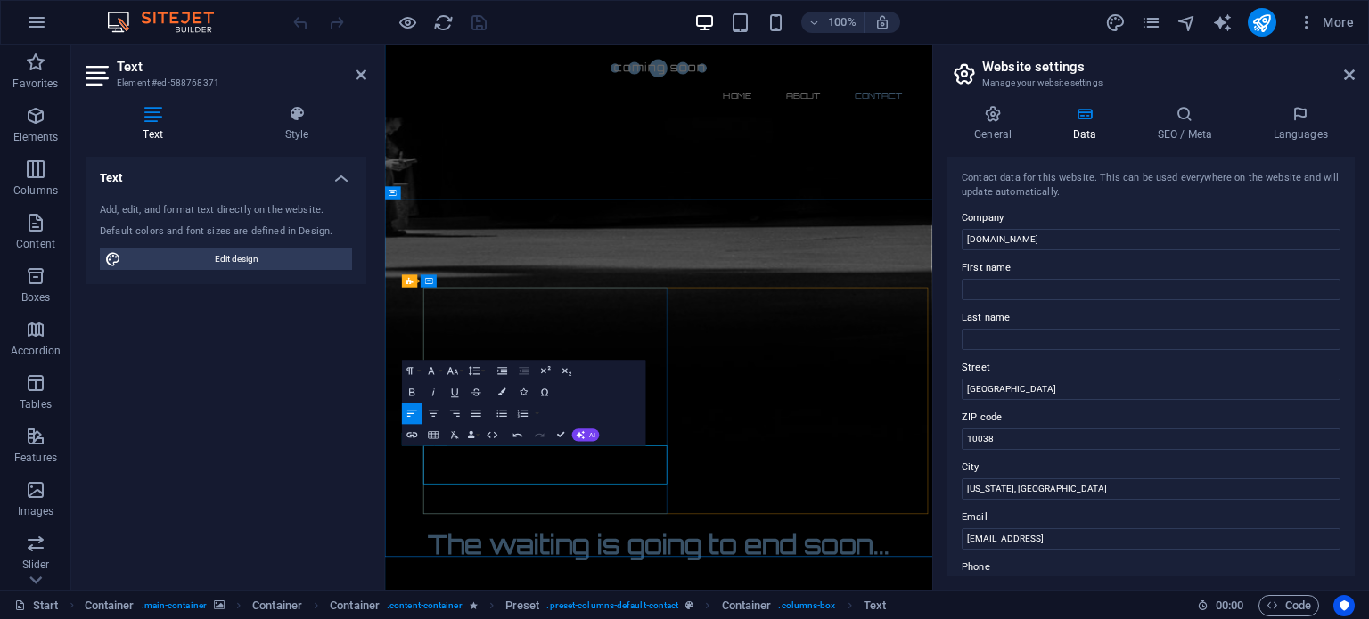
scroll to position [998, 0]
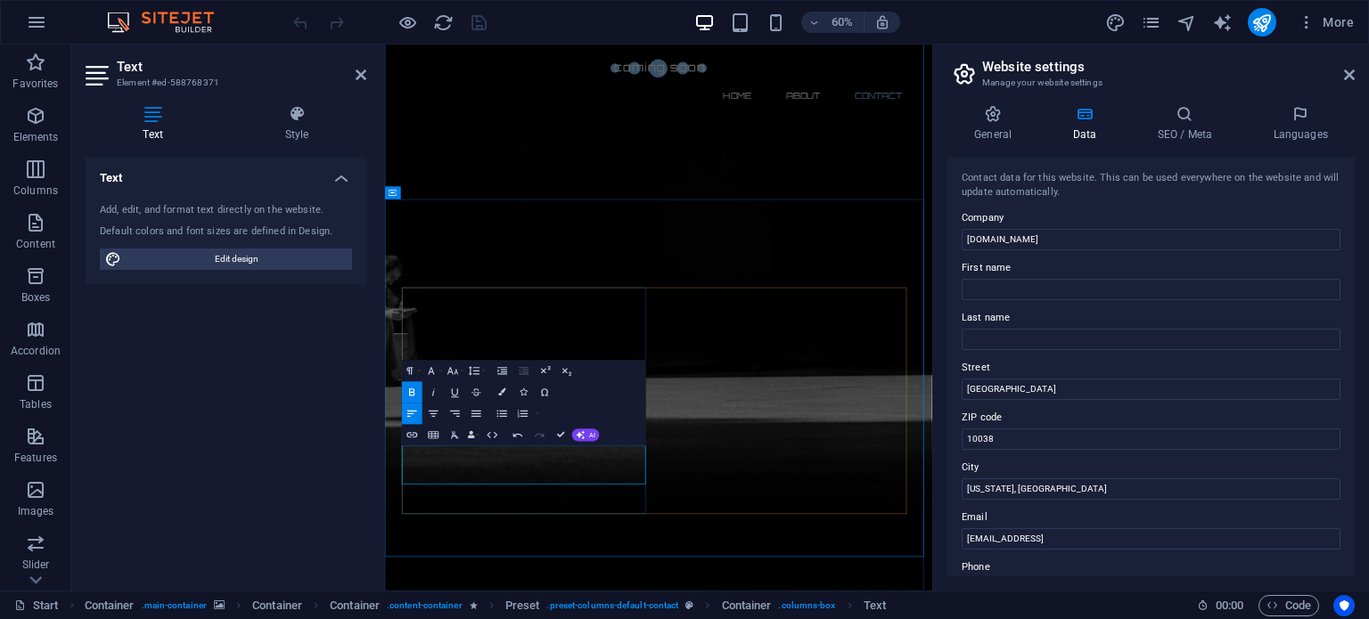
drag, startPoint x: 577, startPoint y: 743, endPoint x: 597, endPoint y: 814, distance: 74.2
drag, startPoint x: 472, startPoint y: 723, endPoint x: 505, endPoint y: 723, distance: 33.0
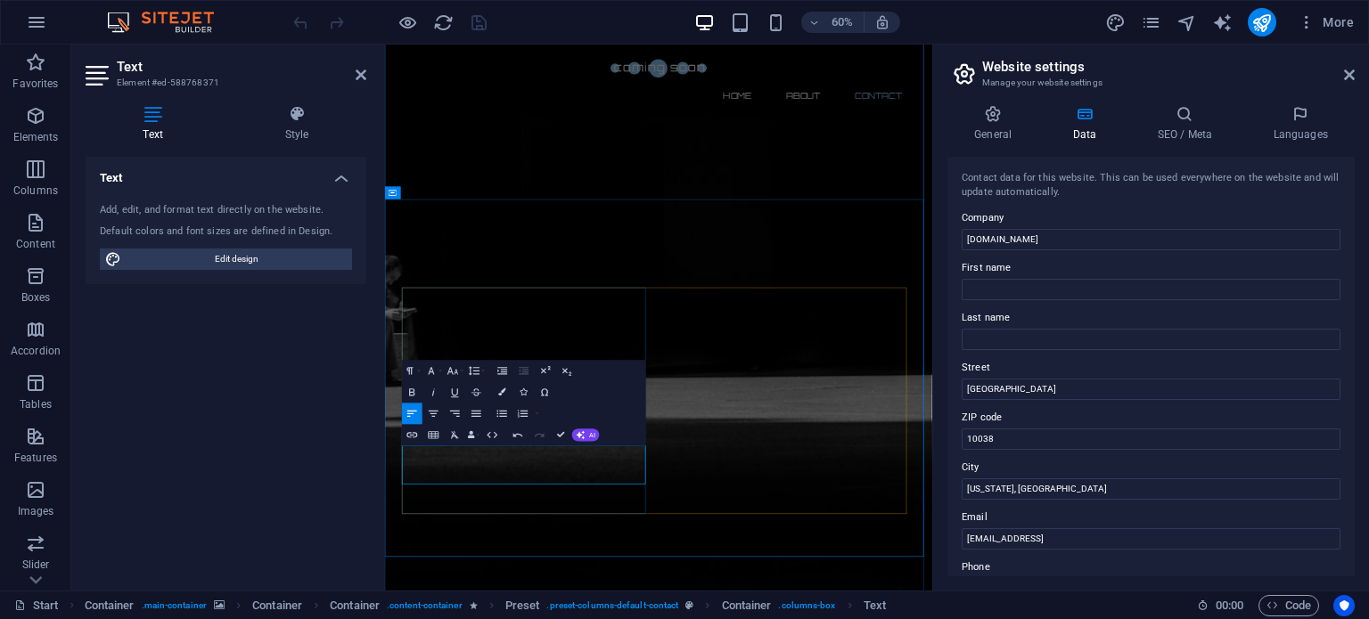
drag, startPoint x: 705, startPoint y: 721, endPoint x: 479, endPoint y: 728, distance: 225.6
drag, startPoint x: 476, startPoint y: 721, endPoint x: 573, endPoint y: 723, distance: 97.1
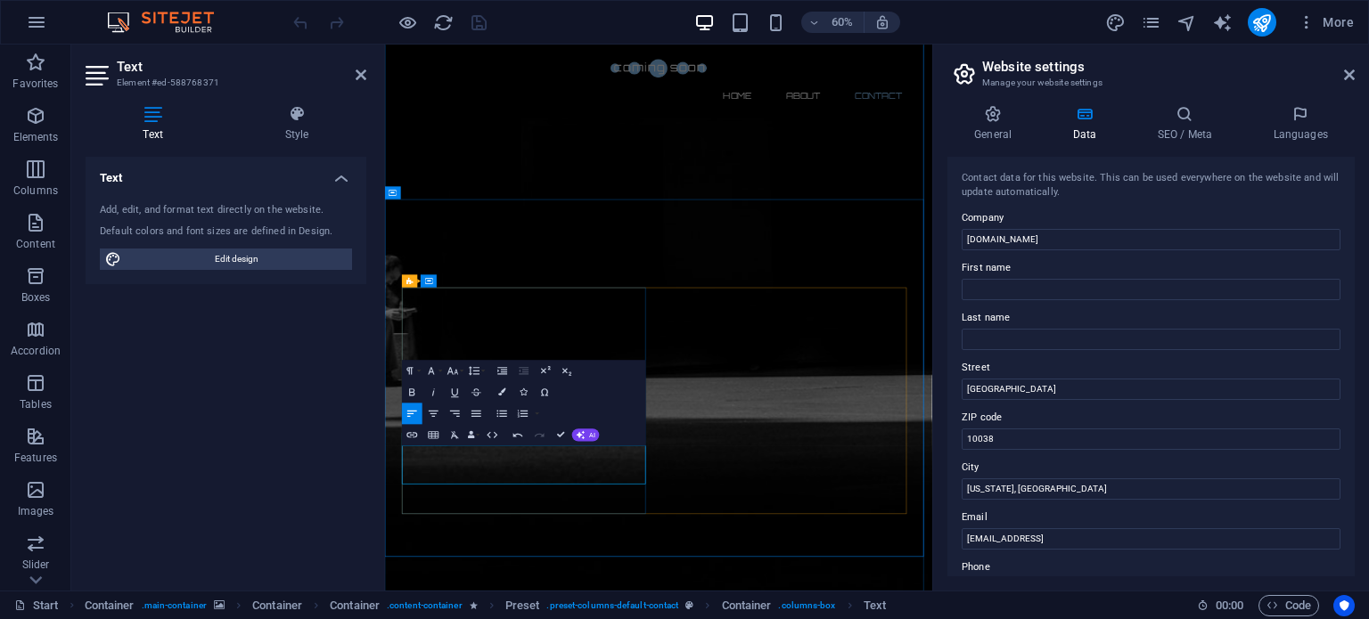
drag, startPoint x: 626, startPoint y: 723, endPoint x: 544, endPoint y: 721, distance: 82.0
drag, startPoint x: 582, startPoint y: 721, endPoint x: 552, endPoint y: 717, distance: 30.5
click at [1269, 26] on icon "publish" at bounding box center [1261, 22] width 20 height 20
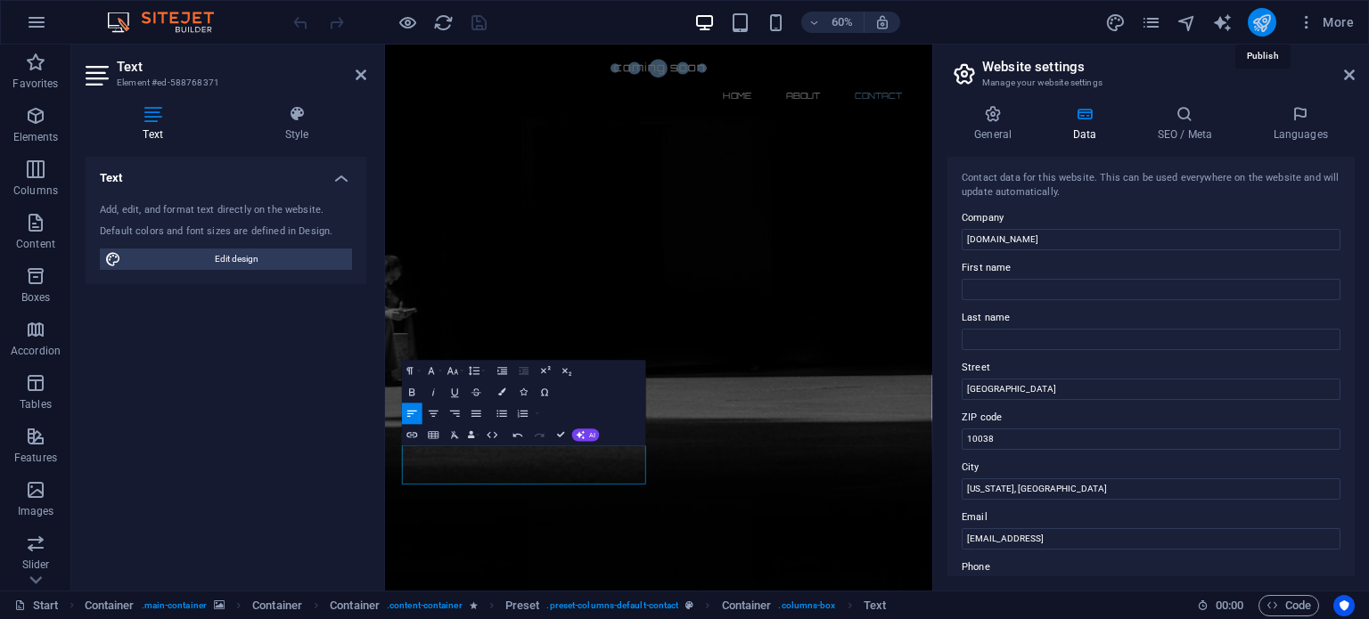
checkbox input "false"
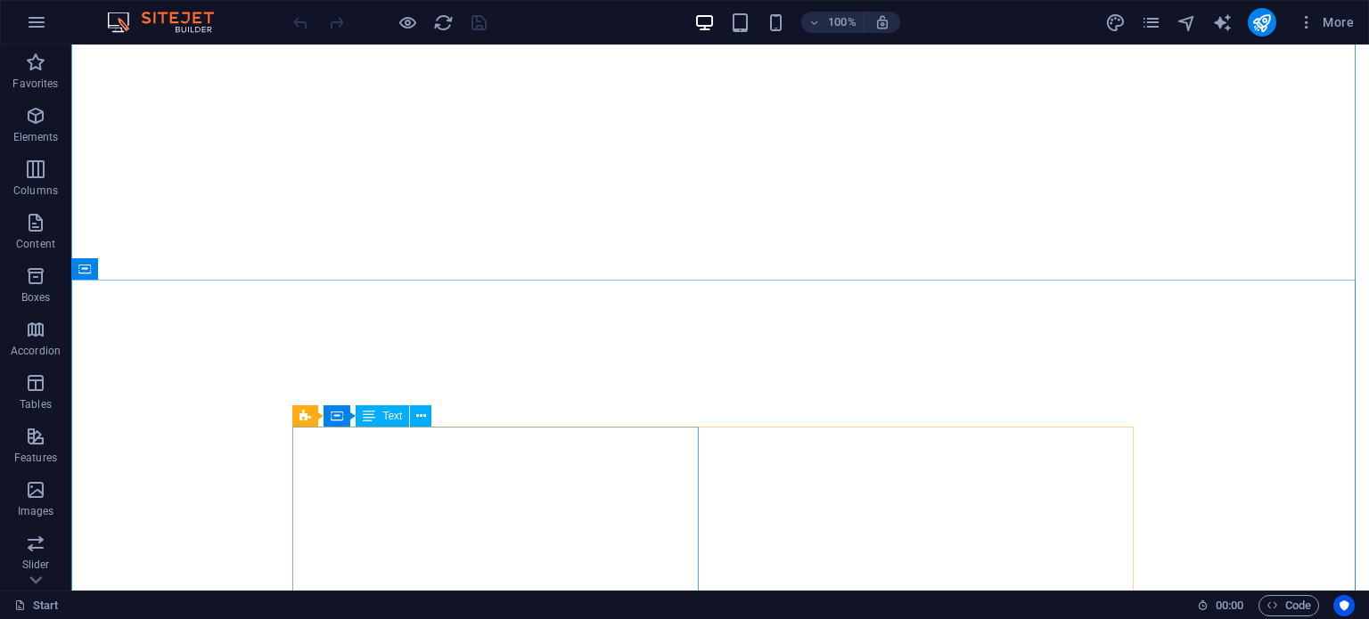
scroll to position [1362, 0]
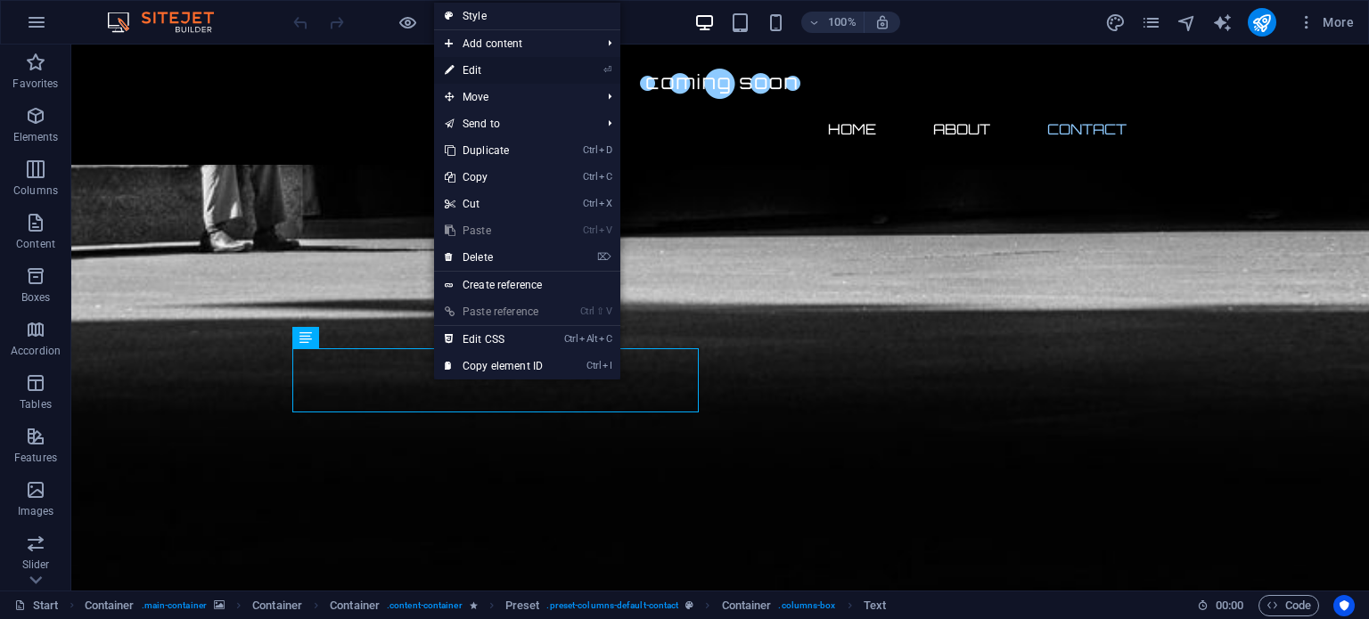
click at [486, 71] on link "⏎ Edit" at bounding box center [493, 70] width 119 height 27
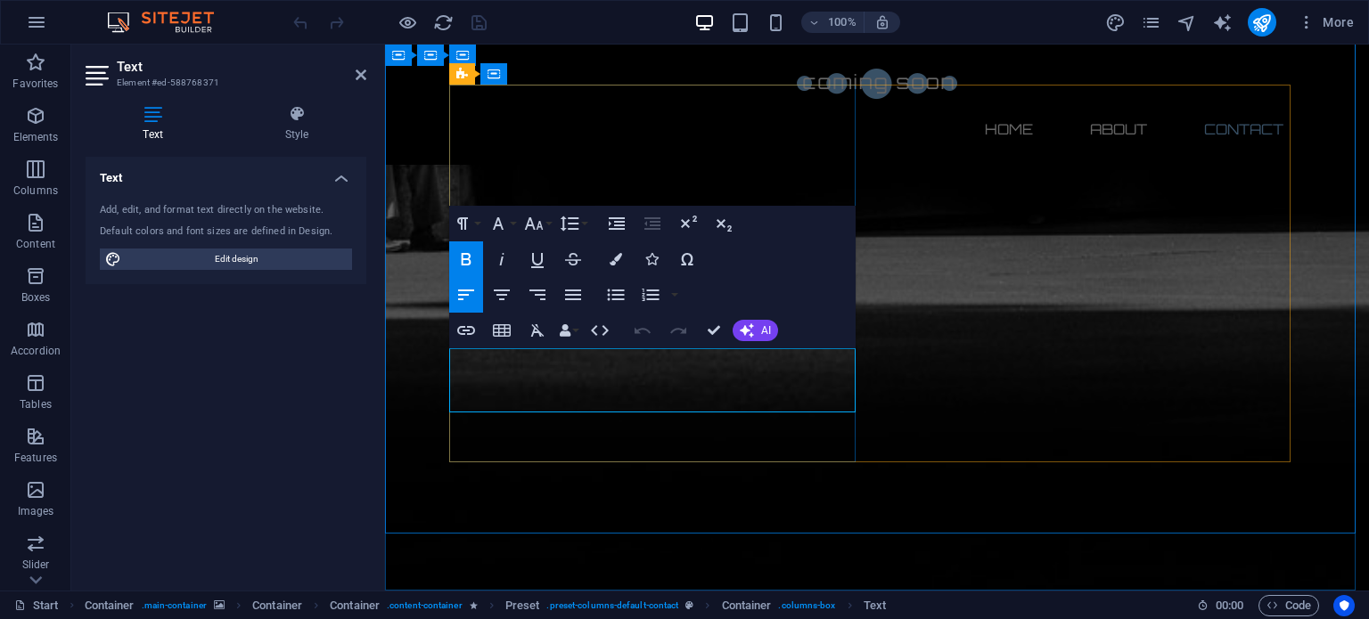
drag, startPoint x: 613, startPoint y: 359, endPoint x: 585, endPoint y: 361, distance: 28.6
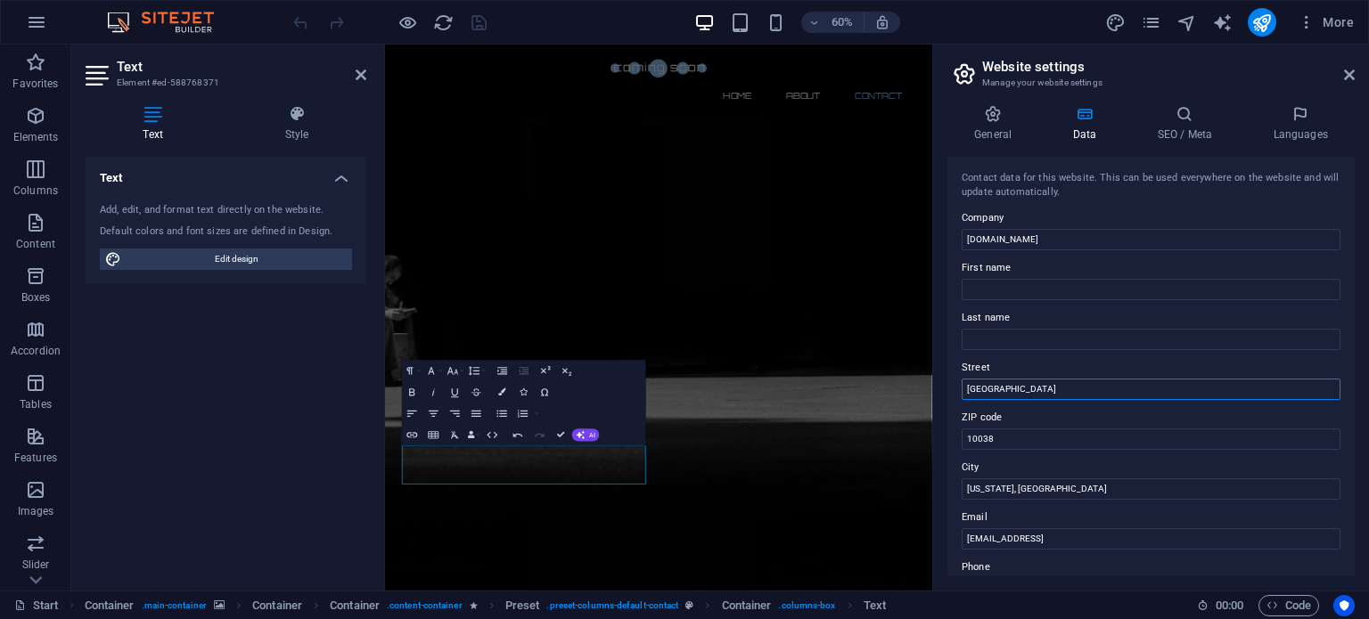
drag, startPoint x: 1051, startPoint y: 390, endPoint x: 955, endPoint y: 389, distance: 96.3
click at [955, 384] on div "Contact data for this website. This can be used everywhere on the website and w…" at bounding box center [1150, 367] width 407 height 420
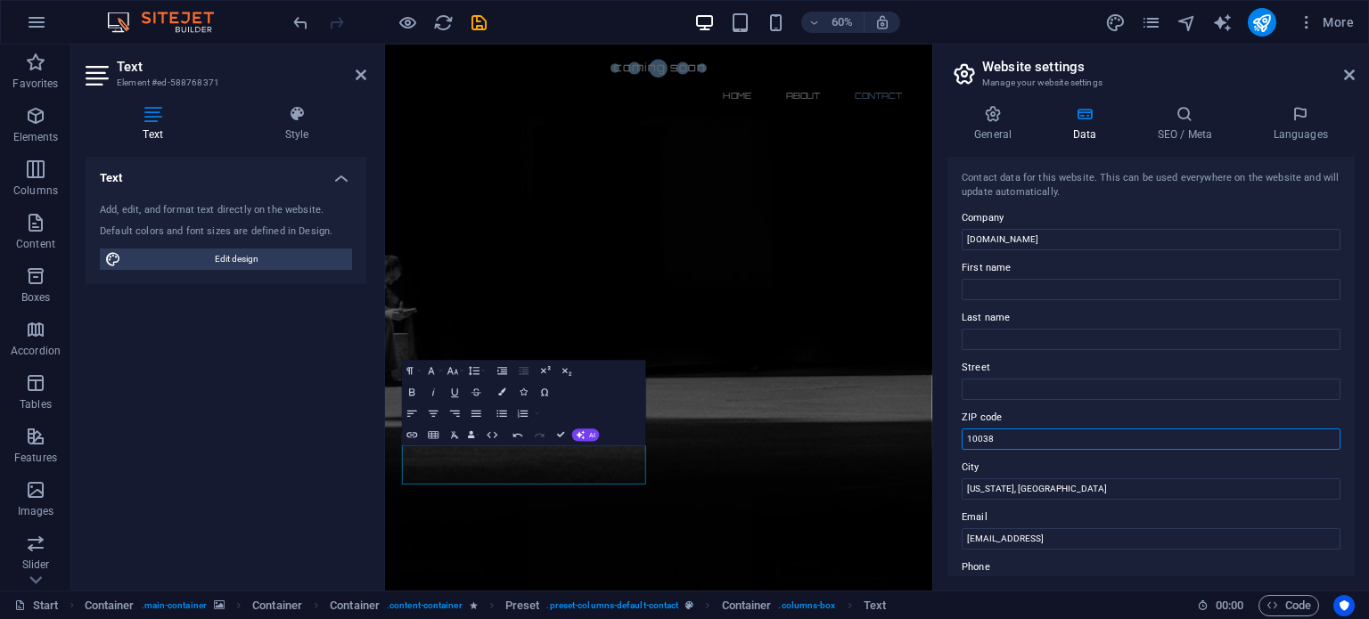
click at [1027, 441] on input "10038" at bounding box center [1150, 439] width 379 height 21
type input "1"
type input "3"
type input "051883"
drag, startPoint x: 1027, startPoint y: 488, endPoint x: 969, endPoint y: 484, distance: 58.1
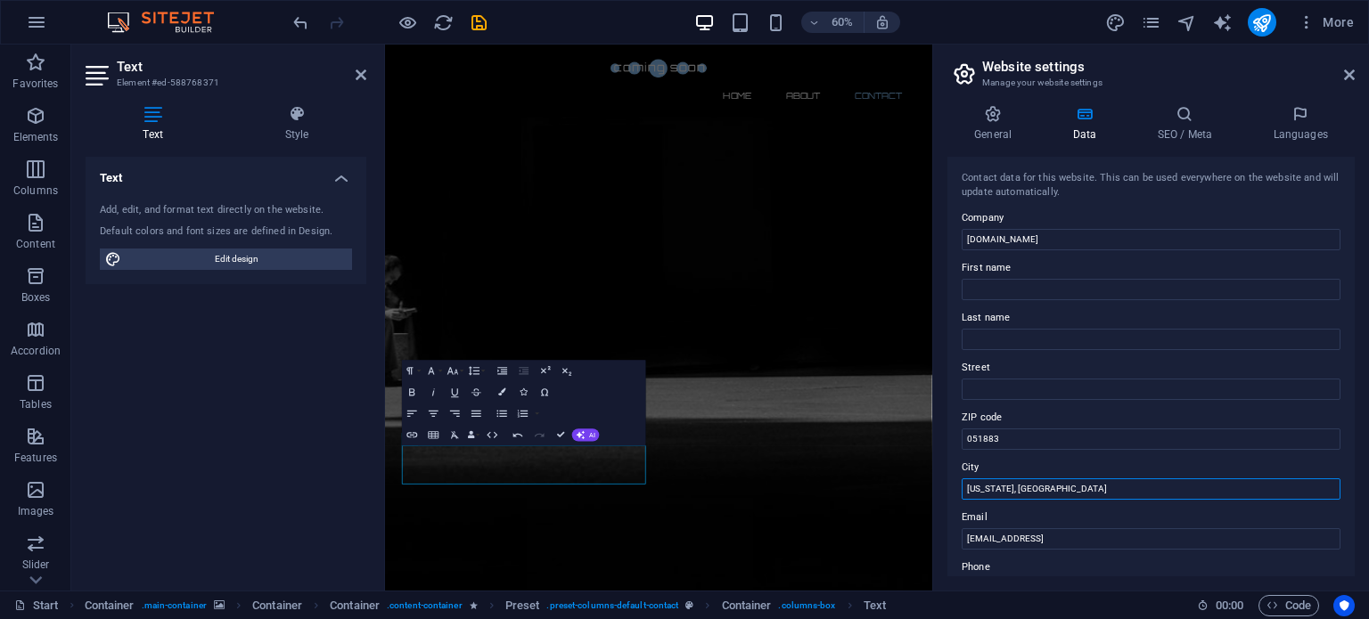
click at [963, 485] on input "New York, NY" at bounding box center [1150, 489] width 379 height 21
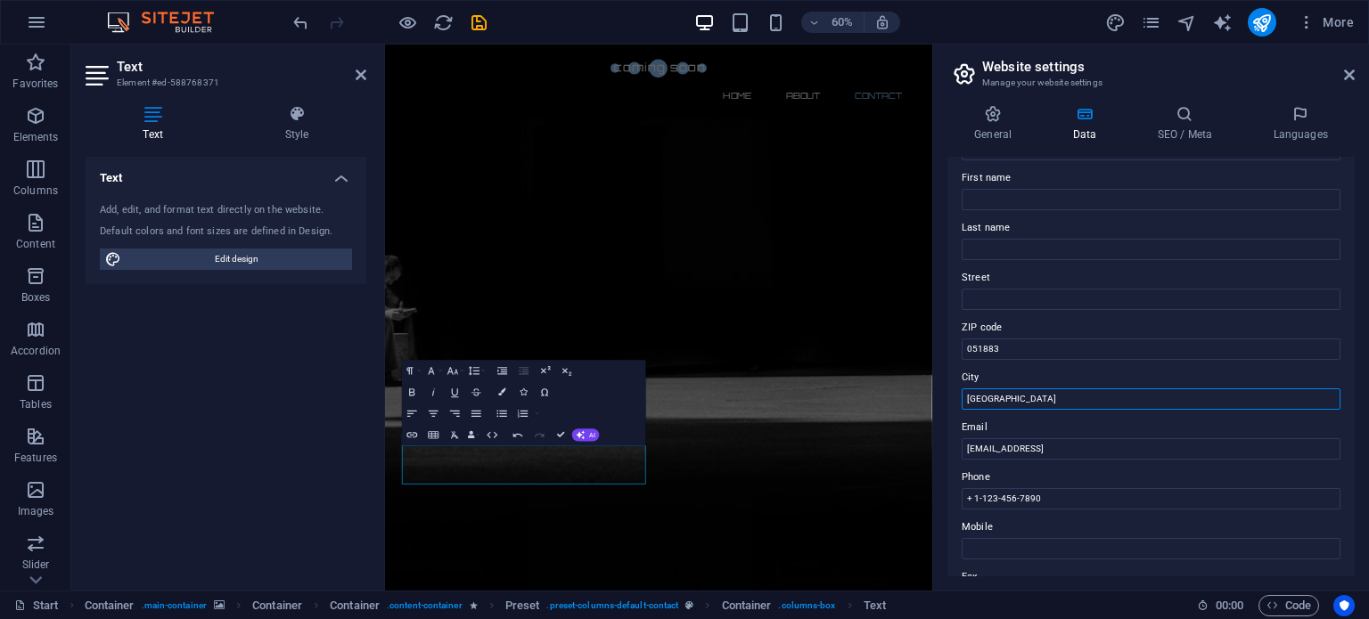
scroll to position [178, 0]
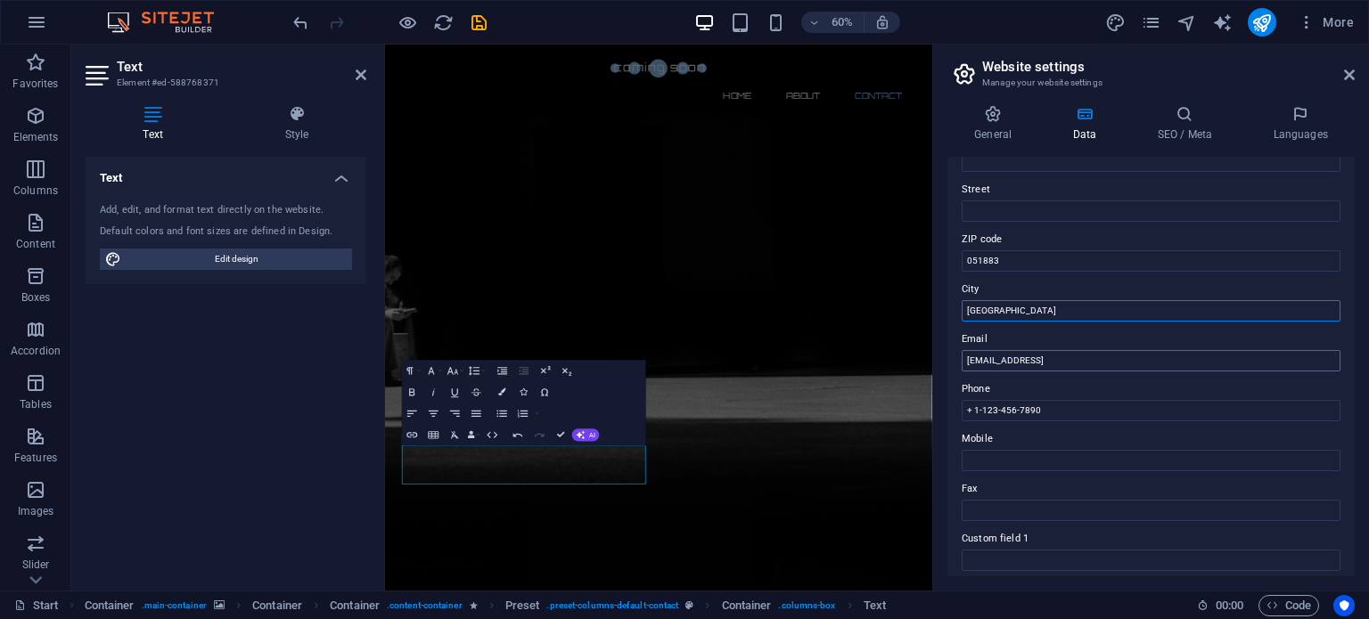
type input "Bucharest"
drag, startPoint x: 1177, startPoint y: 358, endPoint x: 991, endPoint y: 356, distance: 186.3
click at [932, 354] on aside "Website settings Manage your website settings General Data SEO / Meta Languages…" at bounding box center [1150, 318] width 437 height 546
type input "office@reticulum.ro"
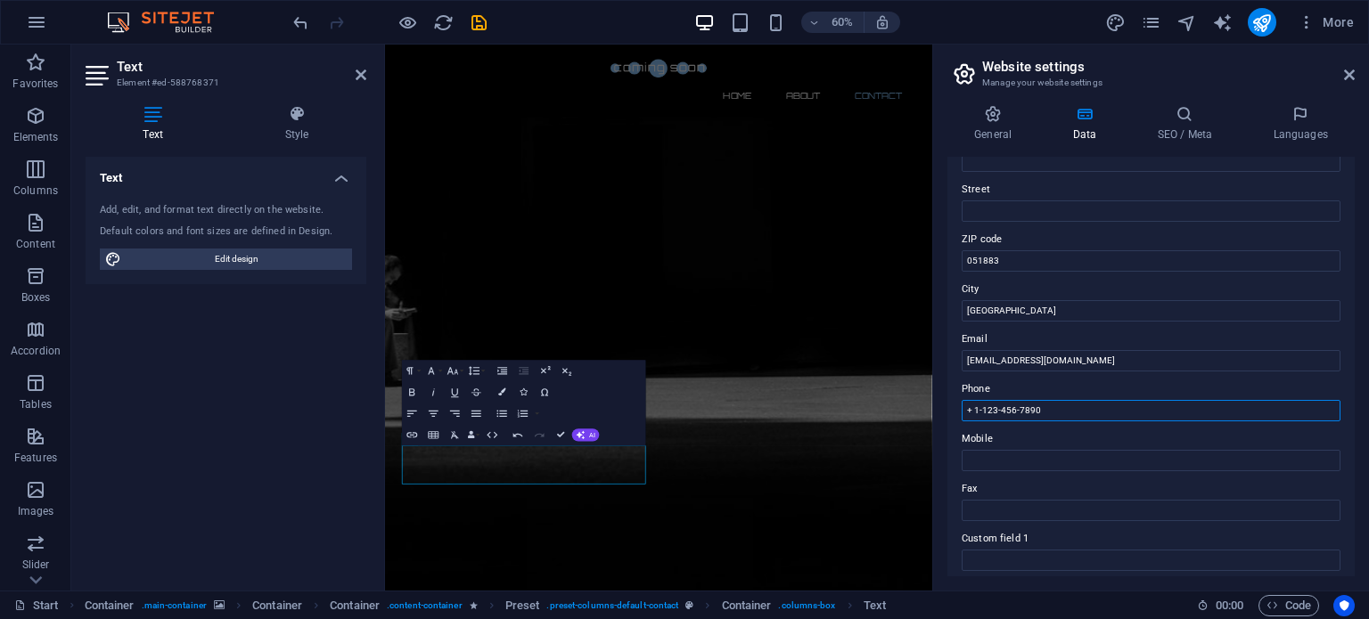
drag, startPoint x: 1052, startPoint y: 406, endPoint x: 976, endPoint y: 411, distance: 76.8
click at [976, 411] on input "+ 1-123-456-7890" at bounding box center [1150, 410] width 379 height 21
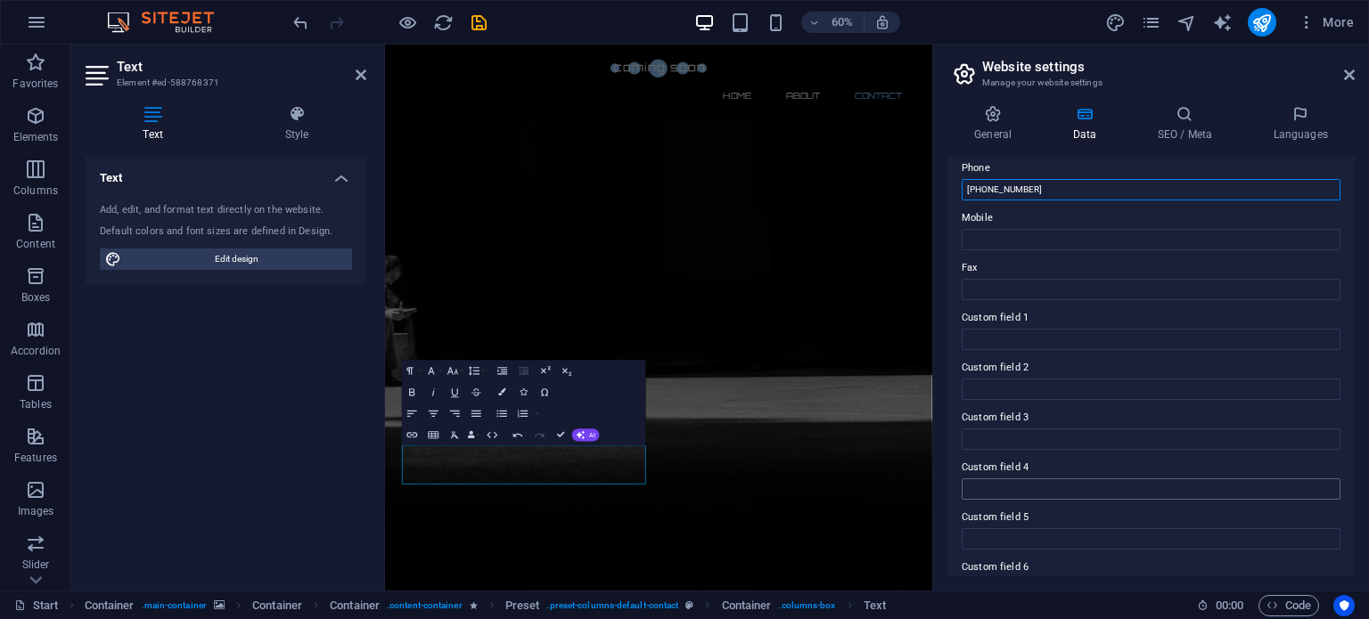
scroll to position [435, 0]
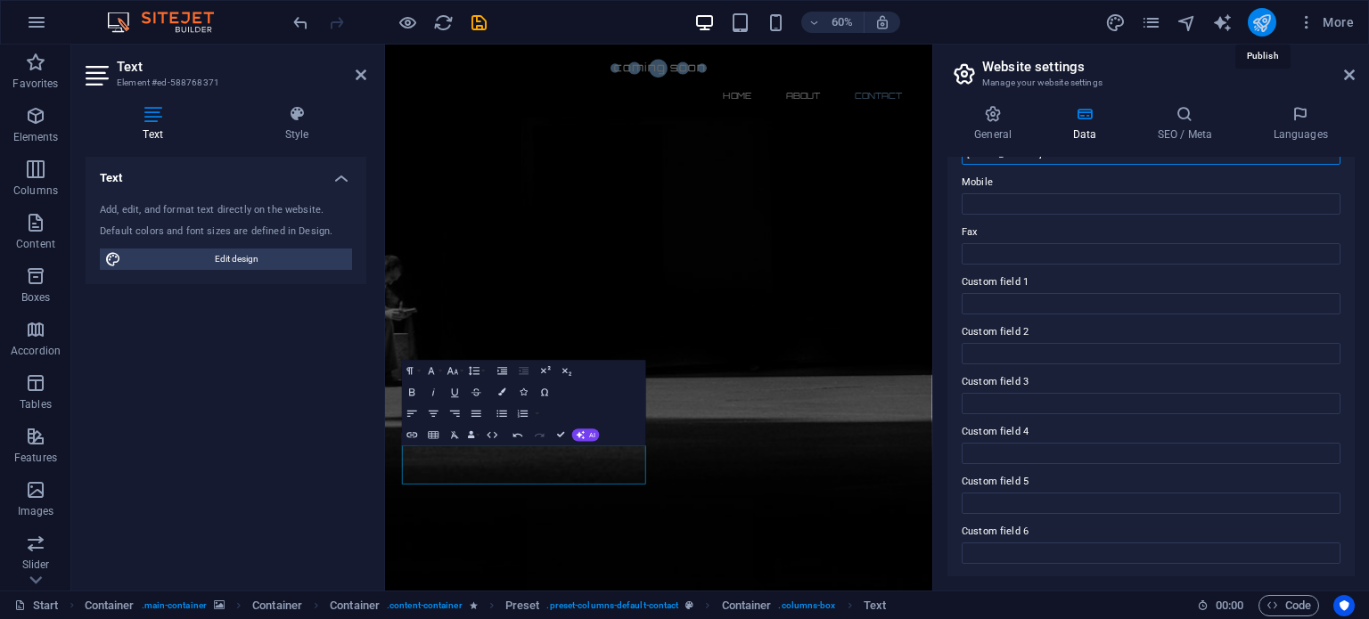
type input "[PHONE_NUMBER]"
click at [1264, 20] on icon "publish" at bounding box center [1261, 22] width 20 height 20
checkbox input "false"
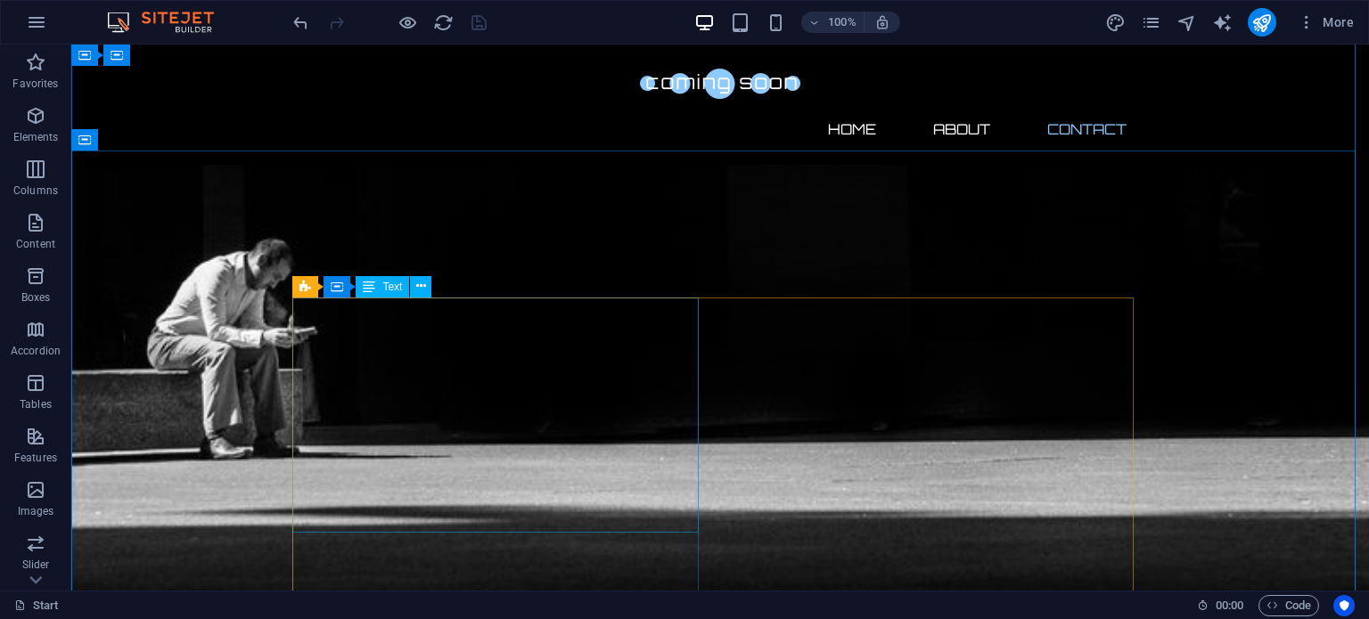
scroll to position [1066, 0]
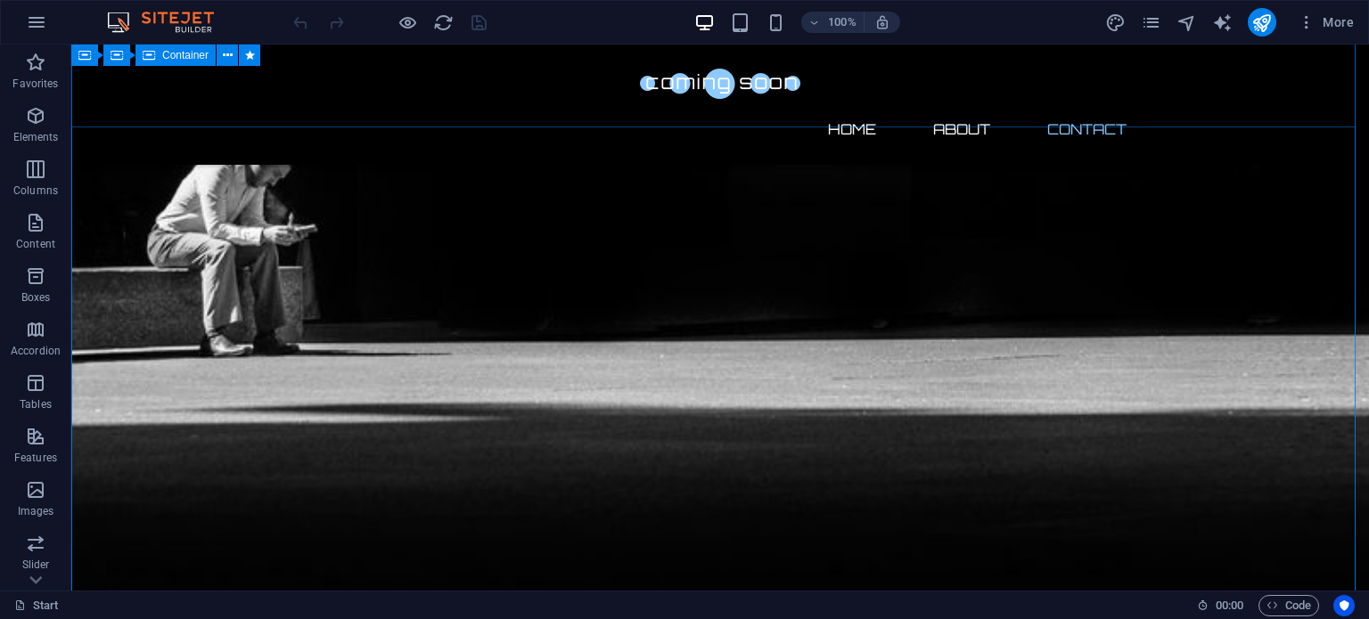
scroll to position [1158, 0]
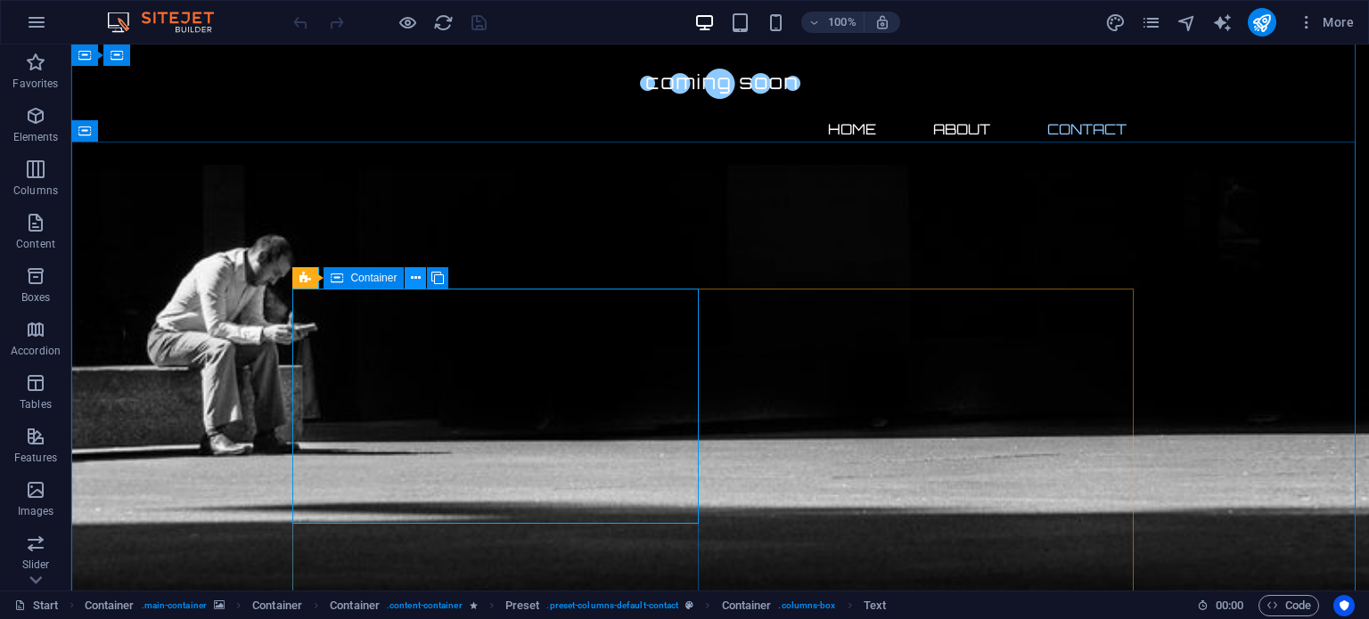
click at [413, 277] on icon at bounding box center [416, 278] width 10 height 19
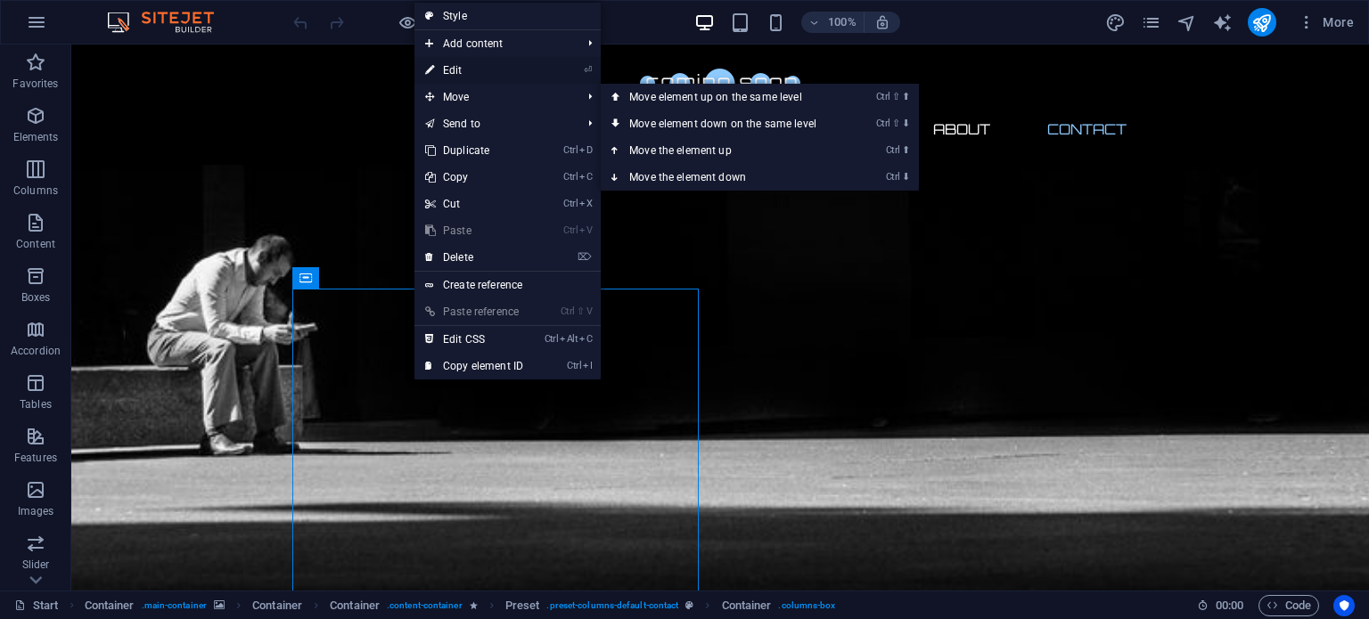
click at [459, 70] on link "⏎ Edit" at bounding box center [473, 70] width 119 height 27
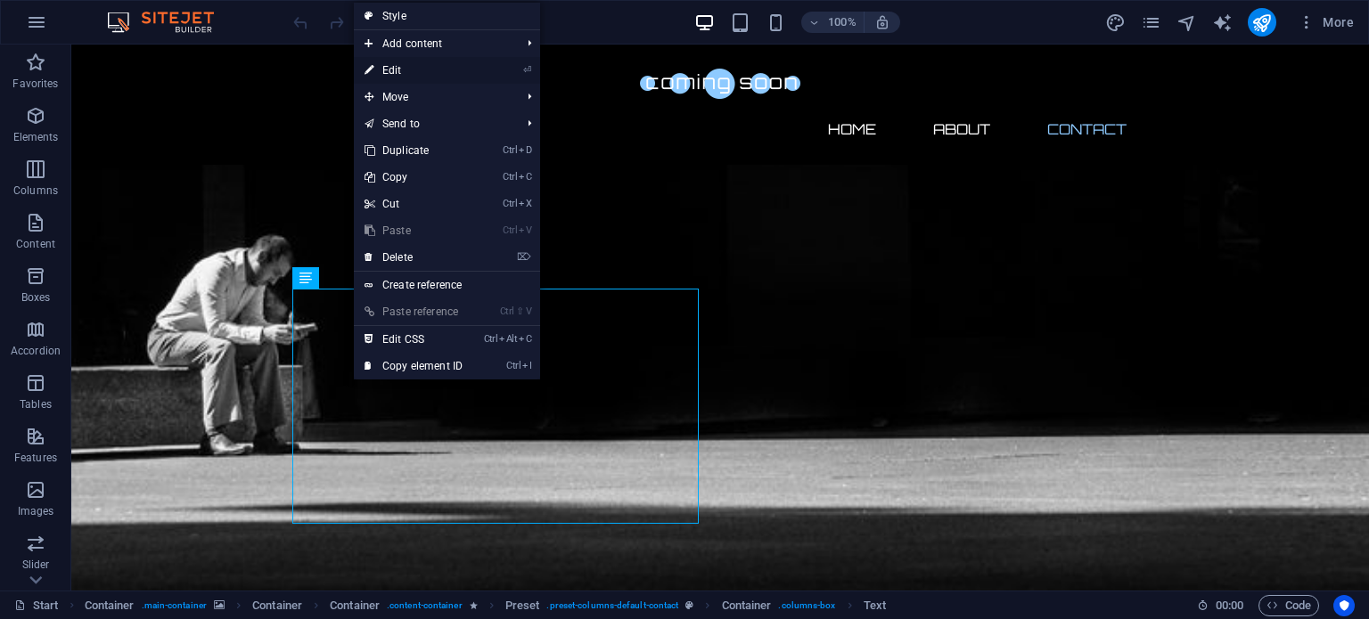
click at [423, 63] on link "⏎ Edit" at bounding box center [413, 70] width 119 height 27
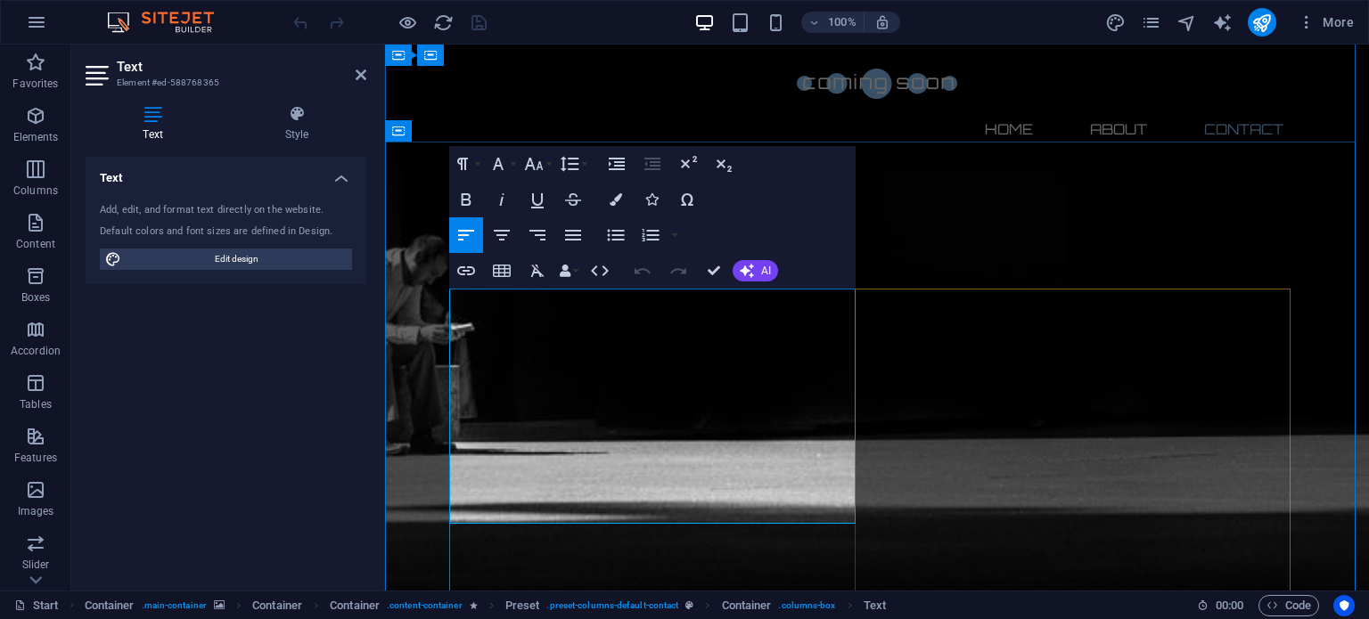
drag, startPoint x: 450, startPoint y: 295, endPoint x: 841, endPoint y: 502, distance: 442.5
drag, startPoint x: 503, startPoint y: 511, endPoint x: 462, endPoint y: 302, distance: 213.6
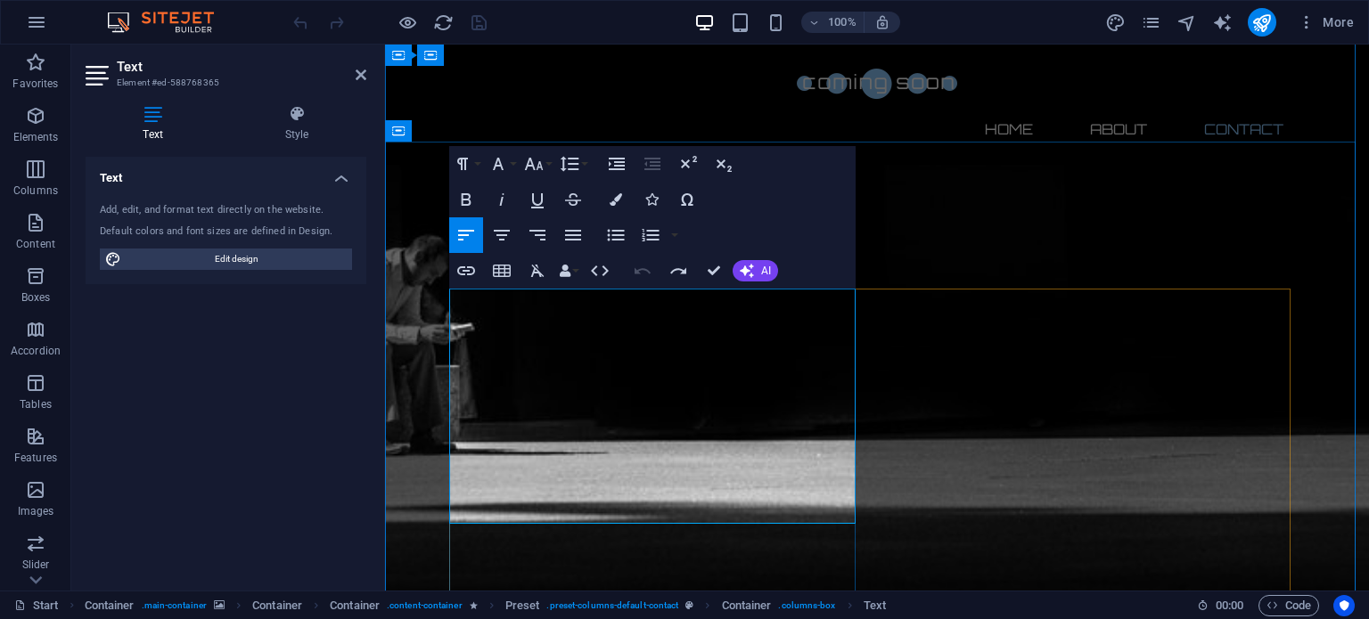
copy p "Lorem ipsum dolor sit amet, consetetur sadipscing elitr, sed diam nonumy eirmod…"
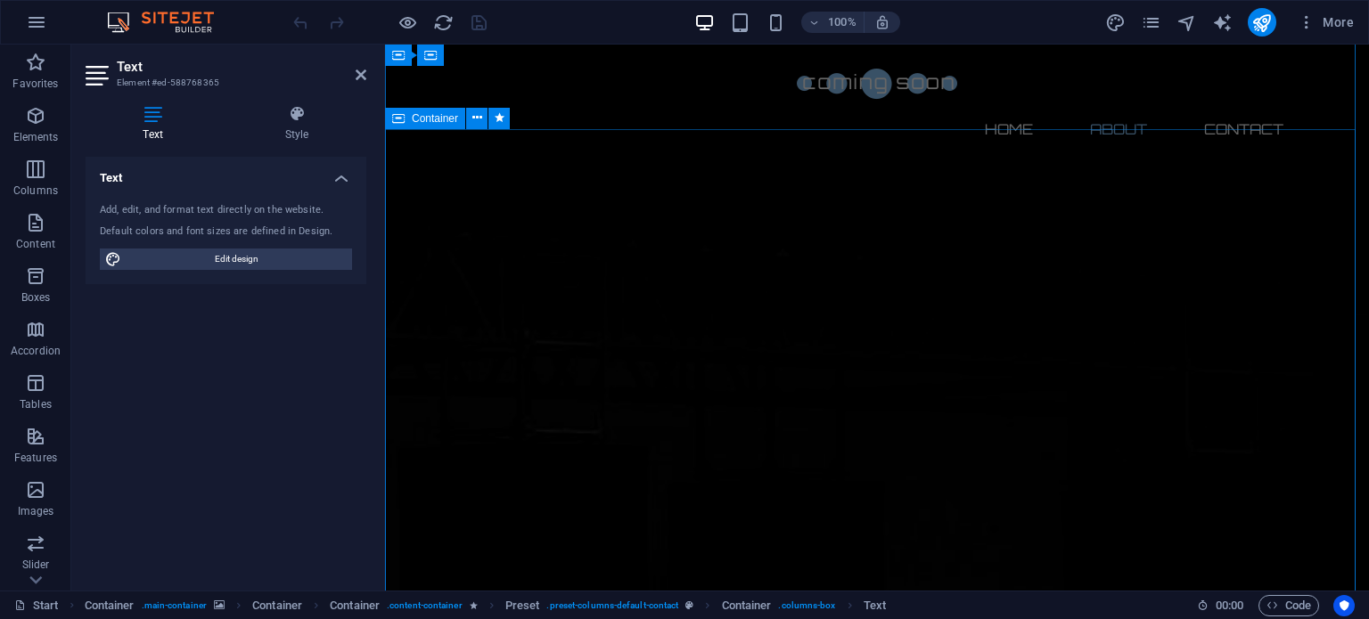
scroll to position [649, 0]
